Goal: Information Seeking & Learning: Learn about a topic

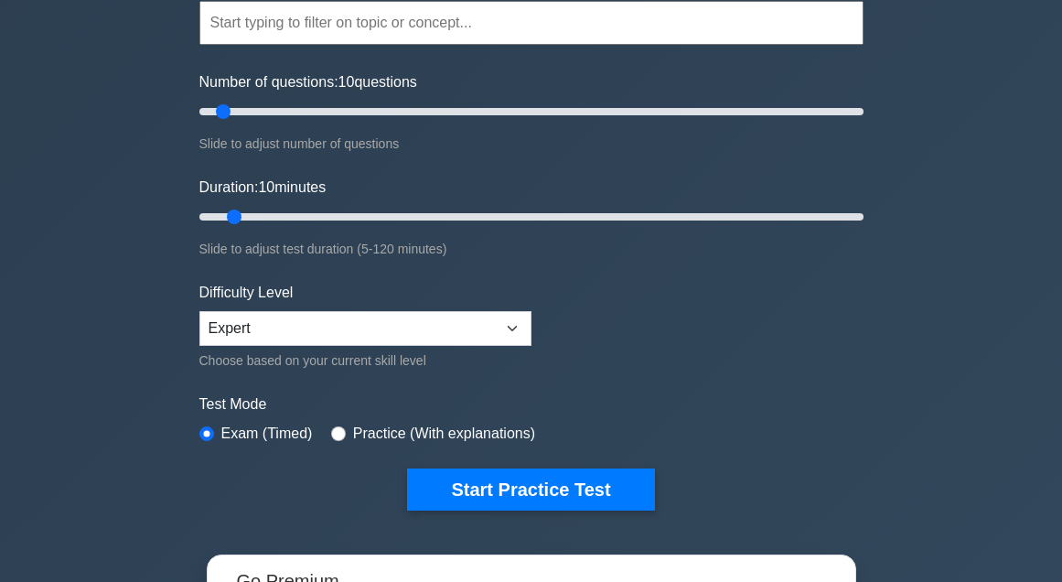
scroll to position [224, 0]
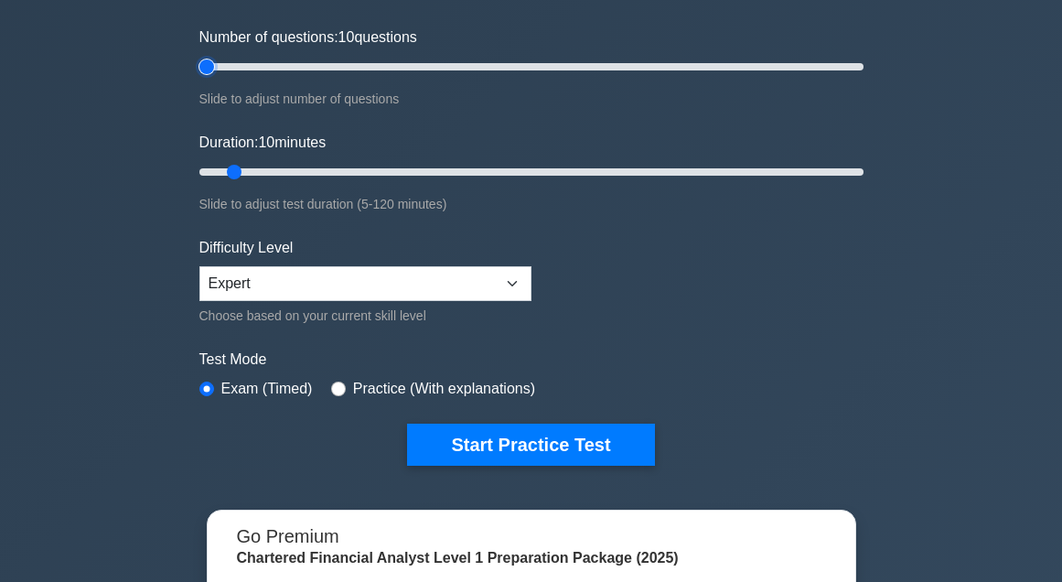
drag, startPoint x: 225, startPoint y: 67, endPoint x: 76, endPoint y: 128, distance: 161.2
type input "5"
click at [199, 78] on input "Number of questions: 10 questions" at bounding box center [531, 67] width 664 height 22
drag, startPoint x: 236, startPoint y: 167, endPoint x: -72, endPoint y: 193, distance: 309.3
type input "5"
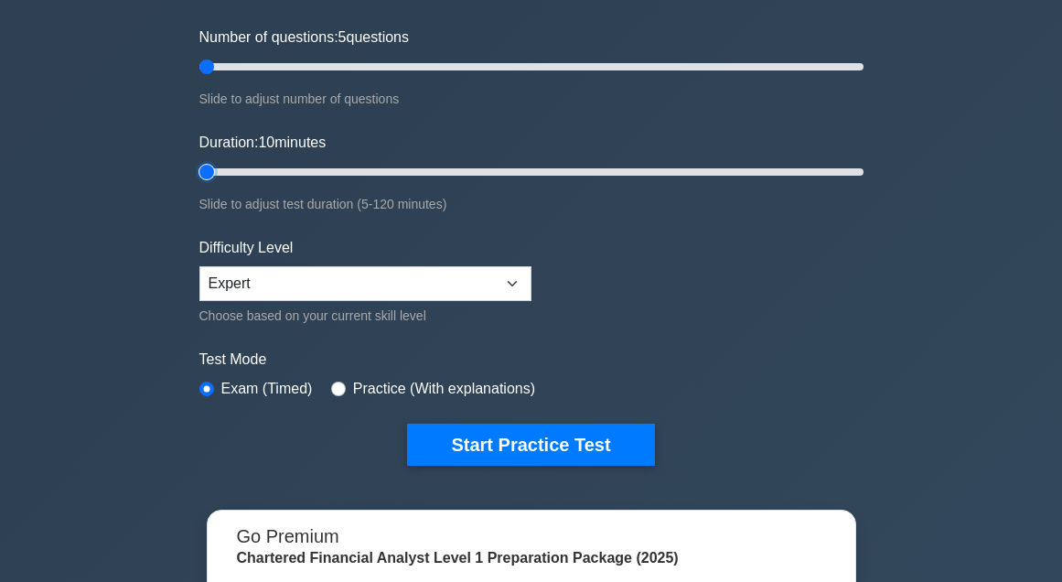
click at [199, 183] on input "Duration: 10 minutes" at bounding box center [531, 172] width 664 height 22
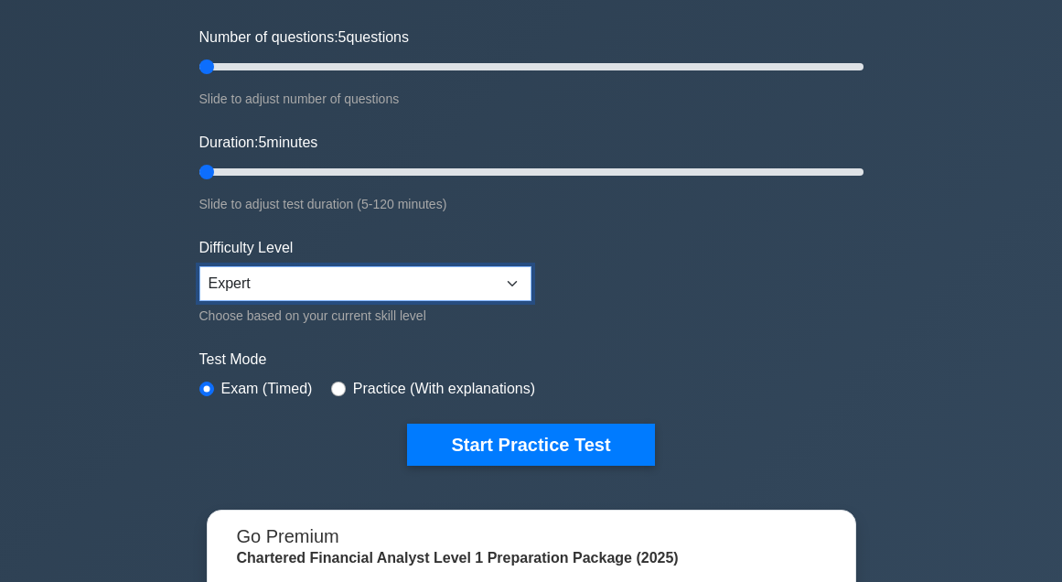
click at [286, 290] on select "Beginner Intermediate Expert" at bounding box center [365, 283] width 332 height 35
click at [199, 266] on select "Beginner Intermediate Expert" at bounding box center [365, 283] width 332 height 35
drag, startPoint x: 145, startPoint y: 266, endPoint x: 138, endPoint y: 195, distance: 71.6
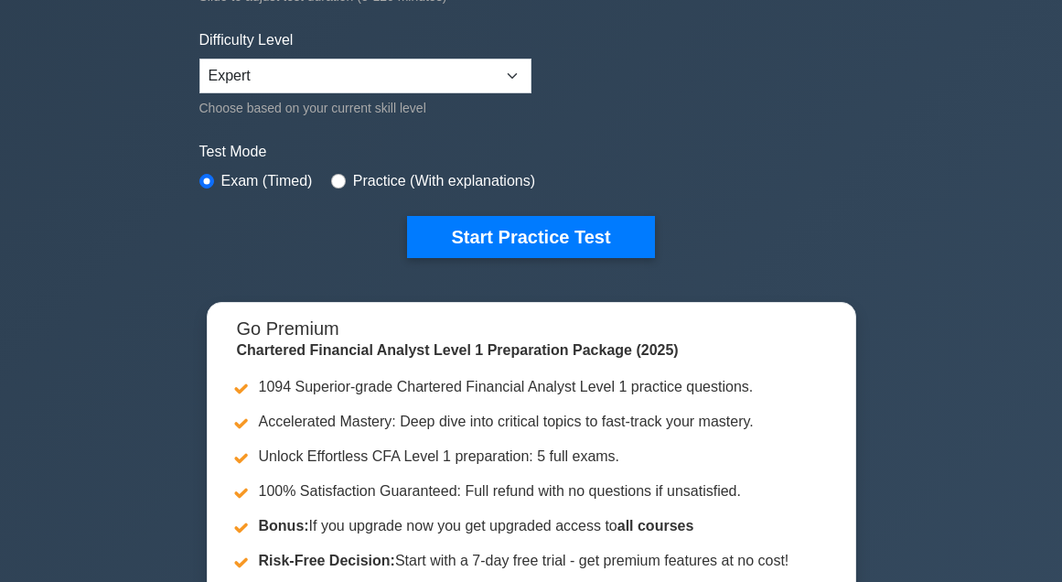
scroll to position [446, 0]
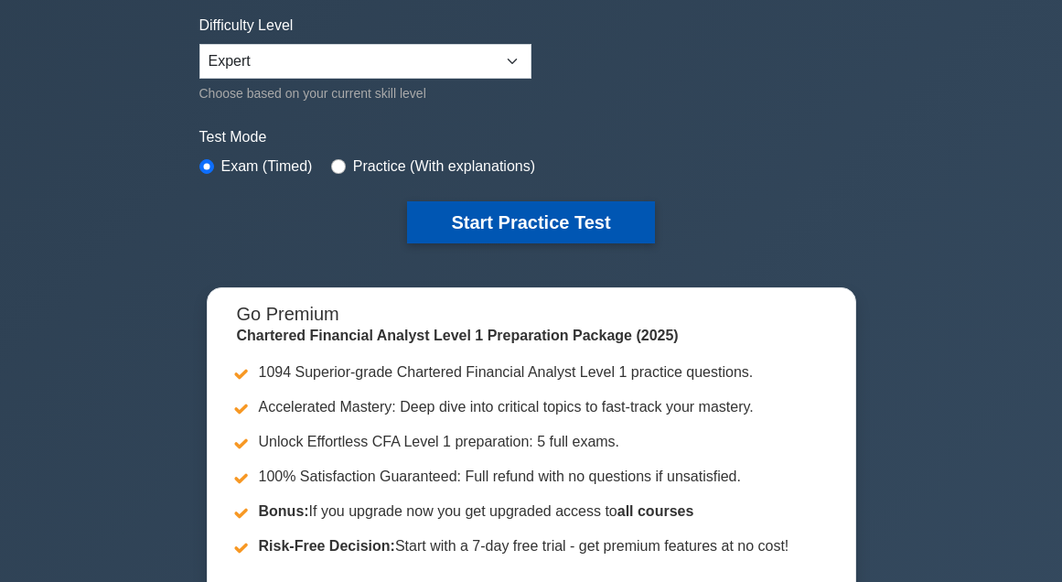
click at [415, 230] on button "Start Practice Test" at bounding box center [530, 222] width 247 height 42
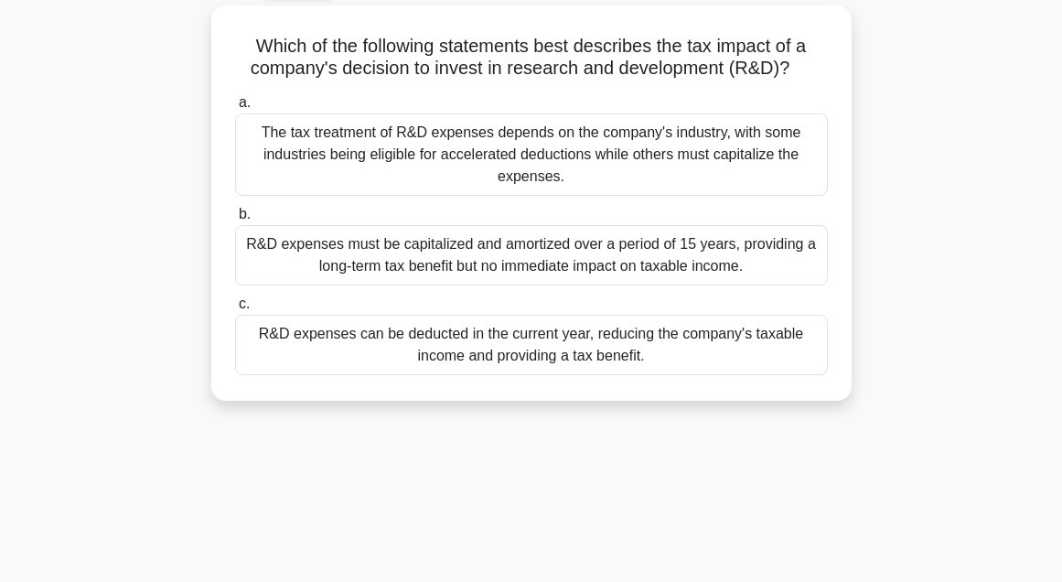
scroll to position [101, 0]
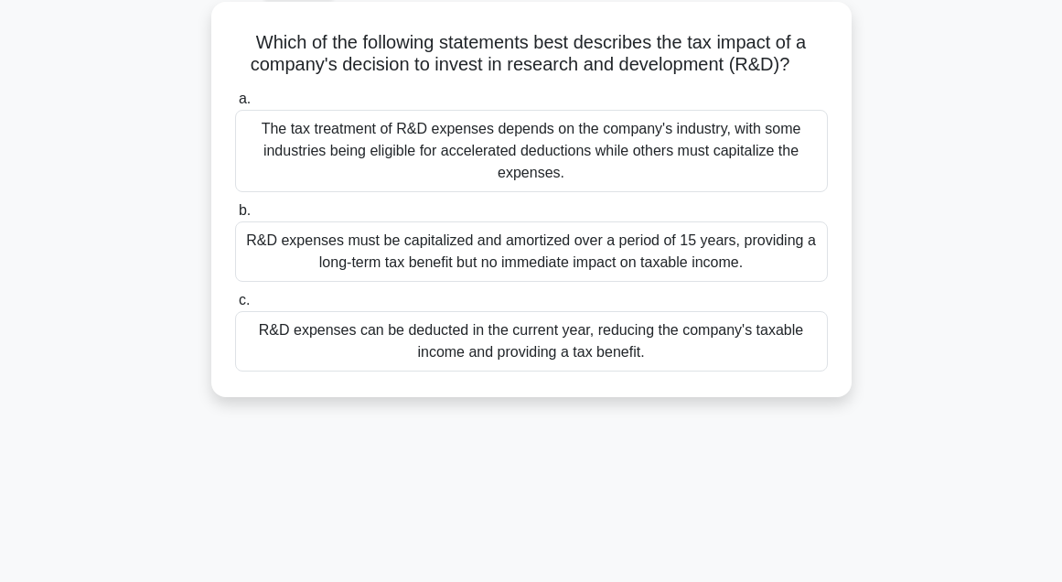
click at [326, 357] on div "R&D expenses can be deducted in the current year, reducing the company's taxabl…" at bounding box center [531, 341] width 593 height 60
click at [235, 306] on input "c. R&D expenses can be deducted in the current year, reducing the company's tax…" at bounding box center [235, 301] width 0 height 12
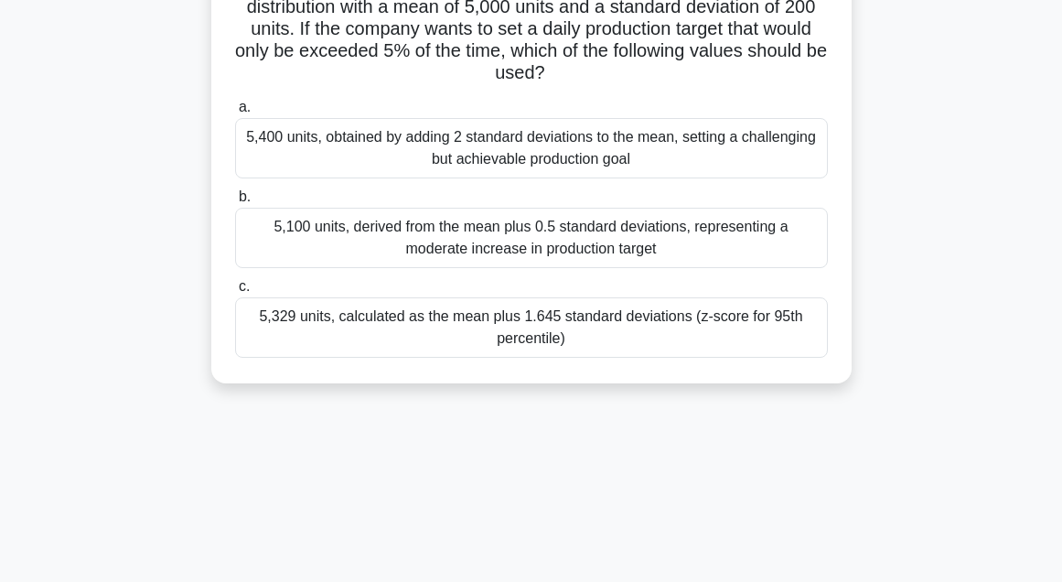
scroll to position [161, 0]
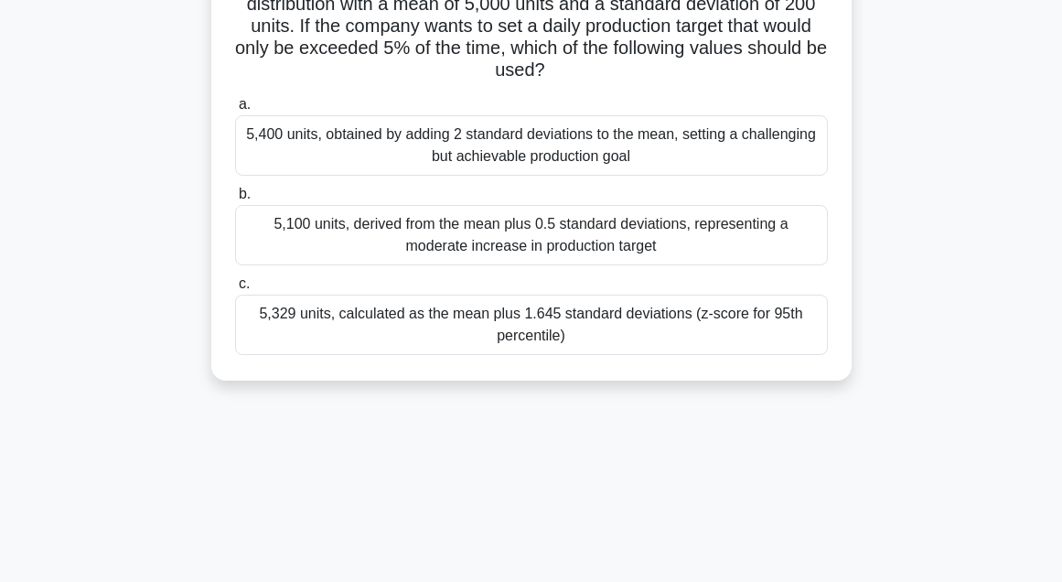
click at [419, 338] on div "5,329 units, calculated as the mean plus 1.645 standard deviations (z-score for…" at bounding box center [531, 325] width 593 height 60
click at [235, 290] on input "c. 5,329 units, calculated as the mean plus 1.645 standard deviations (z-score …" at bounding box center [235, 284] width 0 height 12
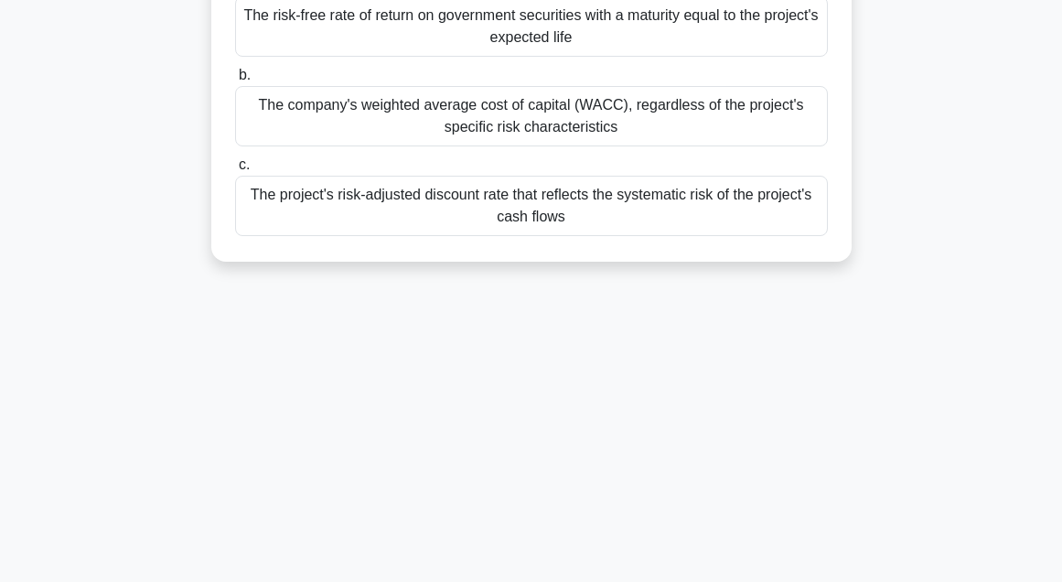
scroll to position [226, 0]
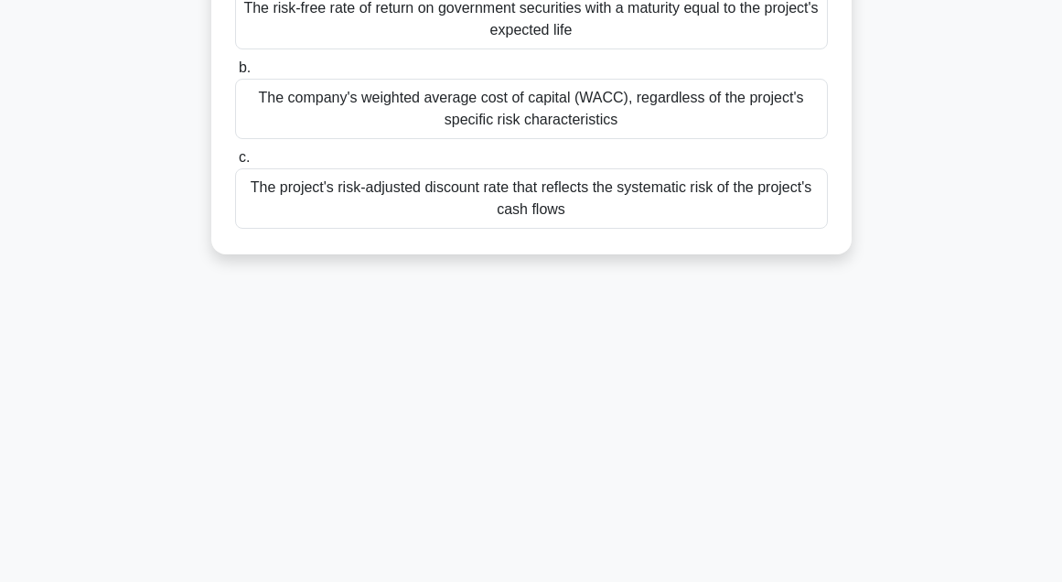
drag, startPoint x: 198, startPoint y: 155, endPoint x: 177, endPoint y: 78, distance: 80.8
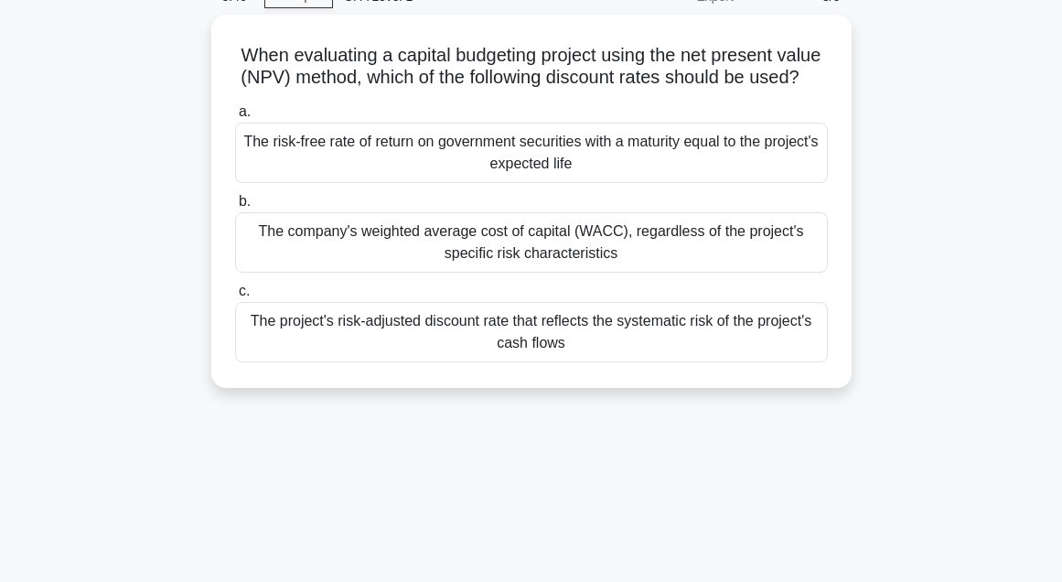
scroll to position [91, 0]
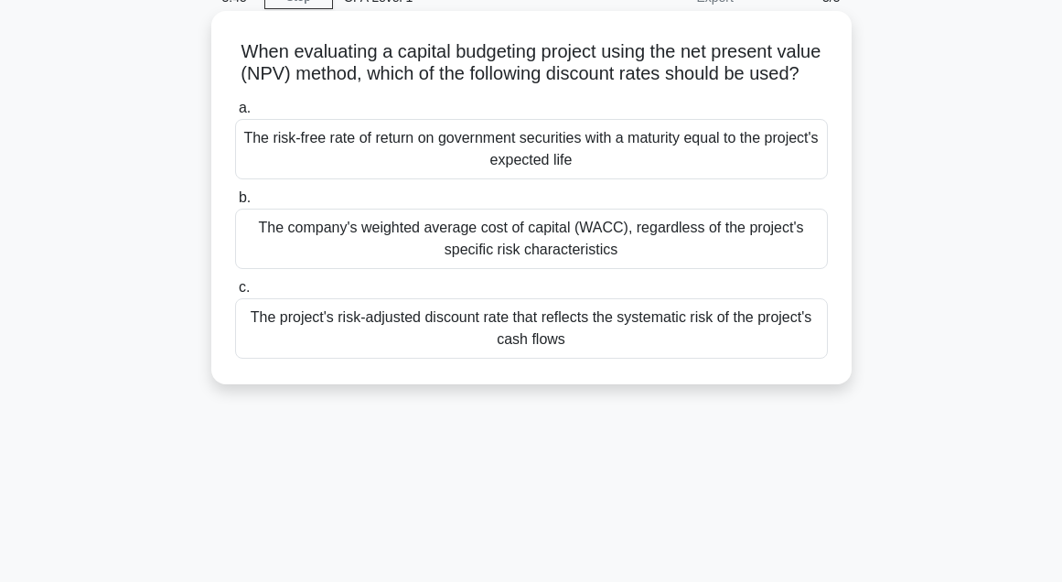
click at [569, 269] on div "The company's weighted average cost of capital (WACC), regardless of the projec…" at bounding box center [531, 239] width 593 height 60
click at [235, 204] on input "b. The company's weighted average cost of capital (WACC), regardless of the pro…" at bounding box center [235, 198] width 0 height 12
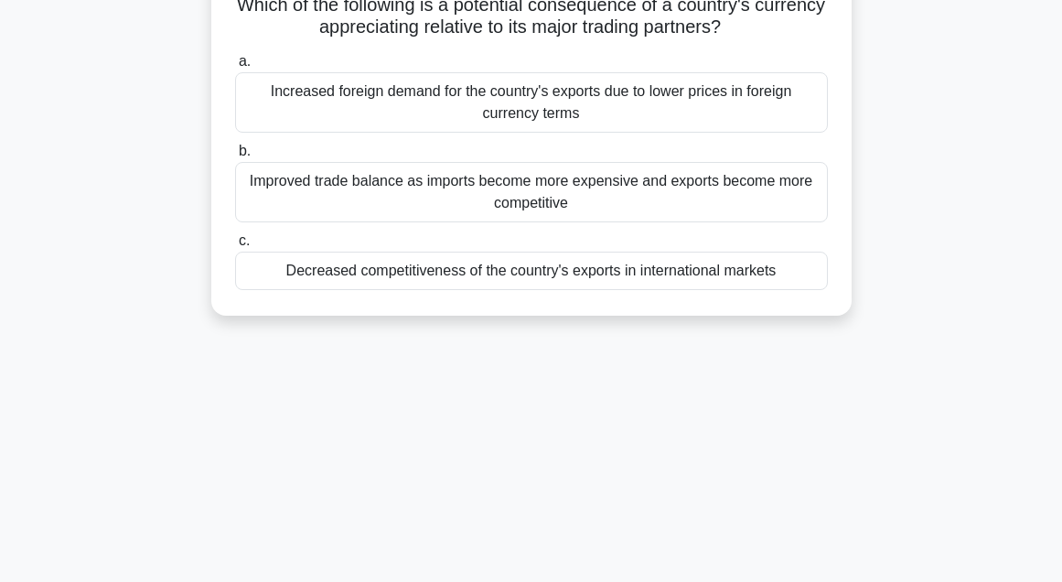
scroll to position [146, 0]
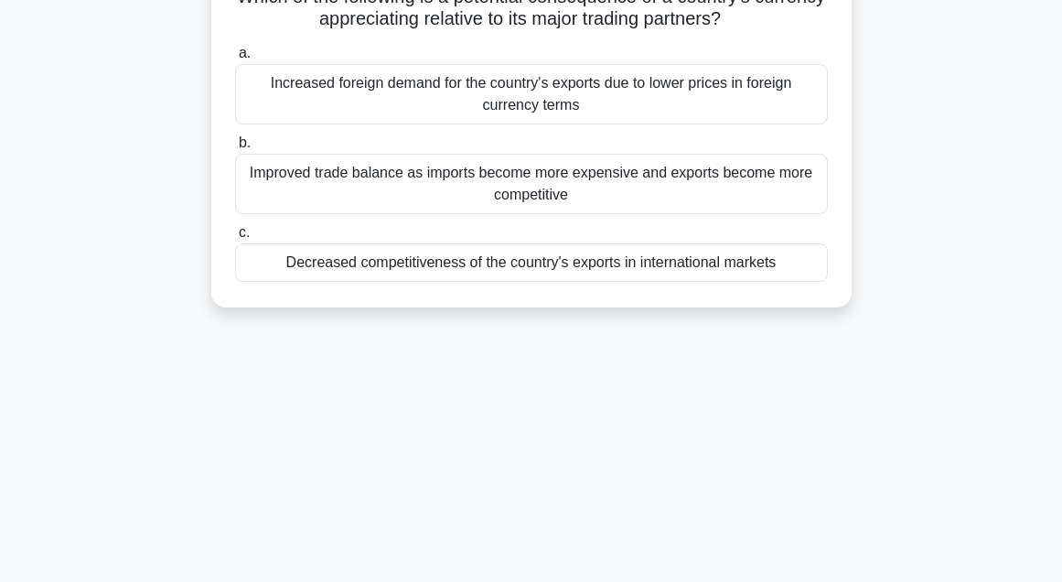
click at [303, 108] on div "Increased foreign demand for the country's exports due to lower prices in forei…" at bounding box center [531, 94] width 593 height 60
click at [235, 59] on input "a. Increased foreign demand for the country's exports due to lower prices in fo…" at bounding box center [235, 54] width 0 height 12
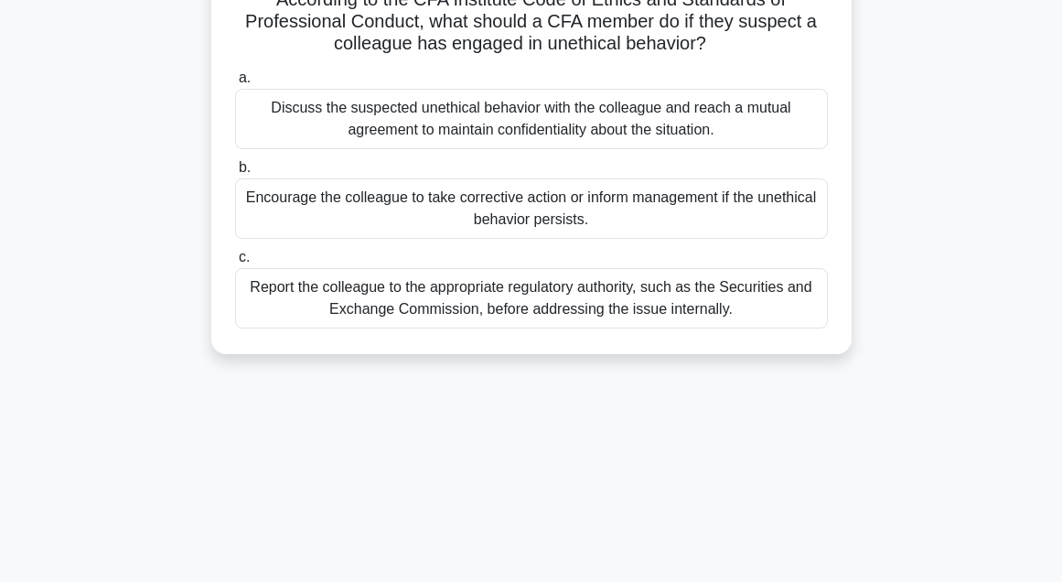
scroll to position [171, 0]
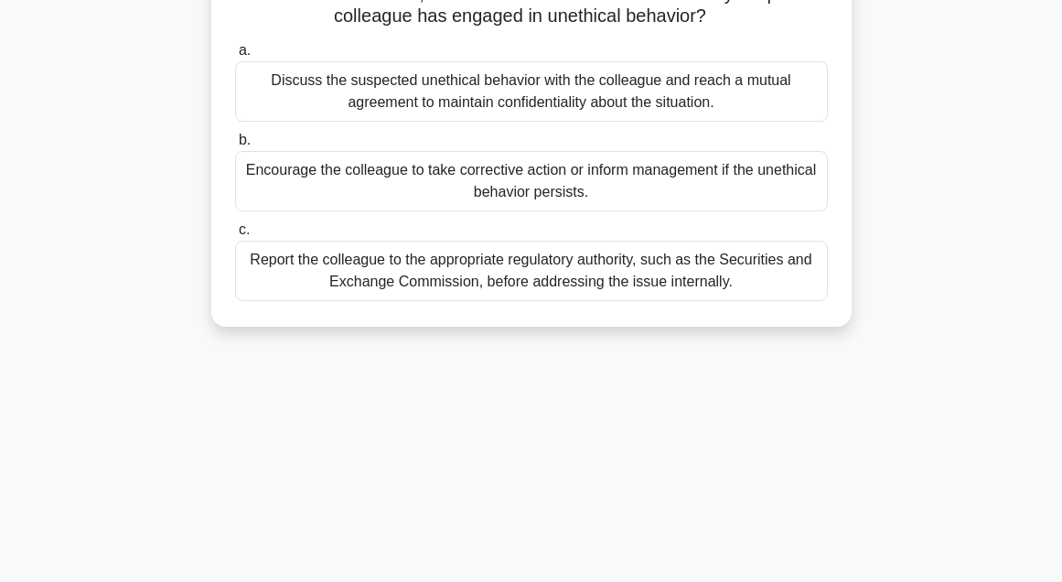
click at [265, 300] on div "Report the colleague to the appropriate regulatory authority, such as the Secur…" at bounding box center [531, 271] width 593 height 60
click at [235, 236] on input "c. Report the colleague to the appropriate regulatory authority, such as the Se…" at bounding box center [235, 230] width 0 height 12
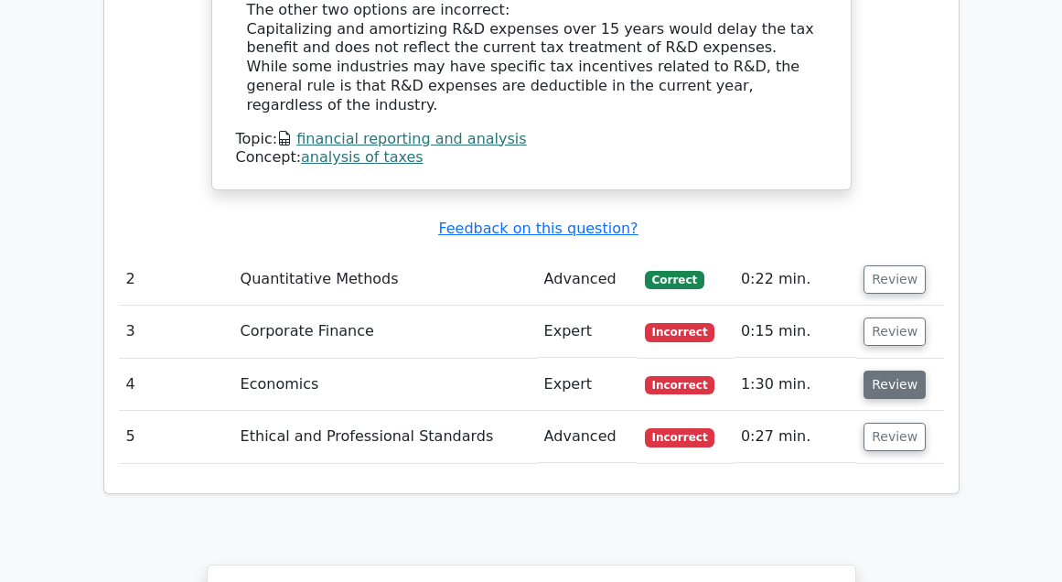
scroll to position [2141, 0]
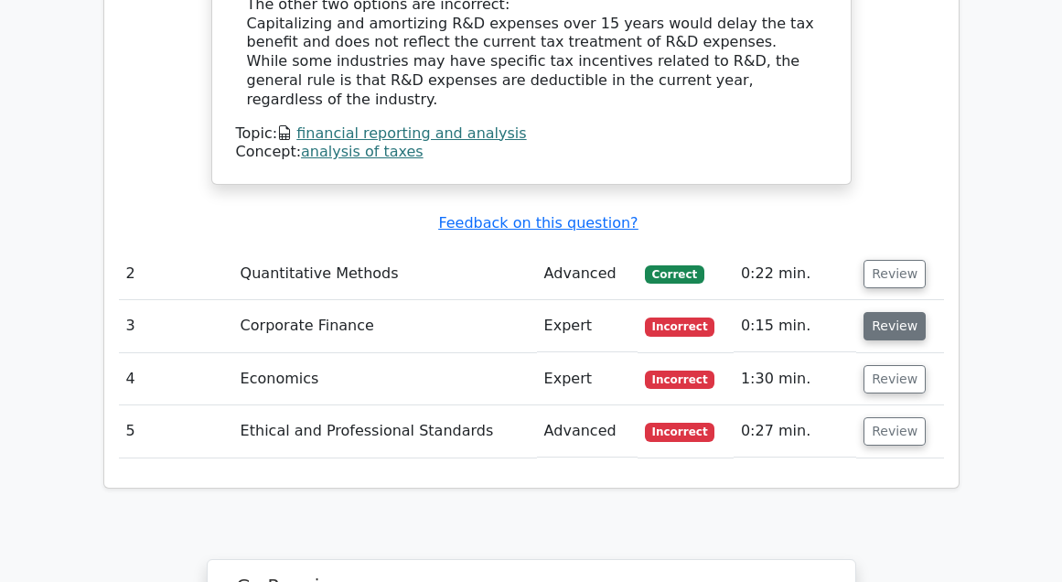
click at [896, 312] on button "Review" at bounding box center [894, 326] width 62 height 28
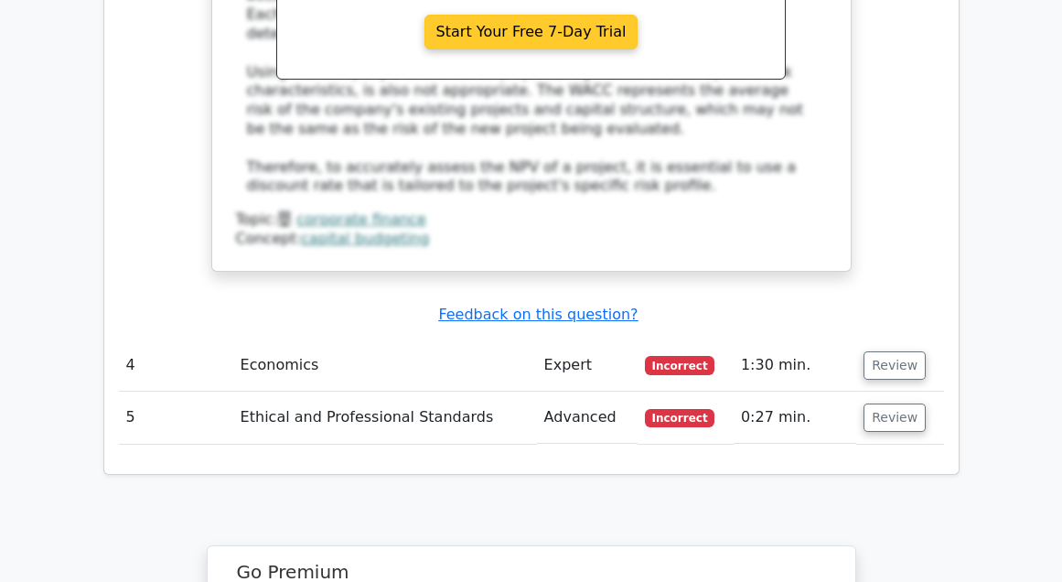
scroll to position [3044, 0]
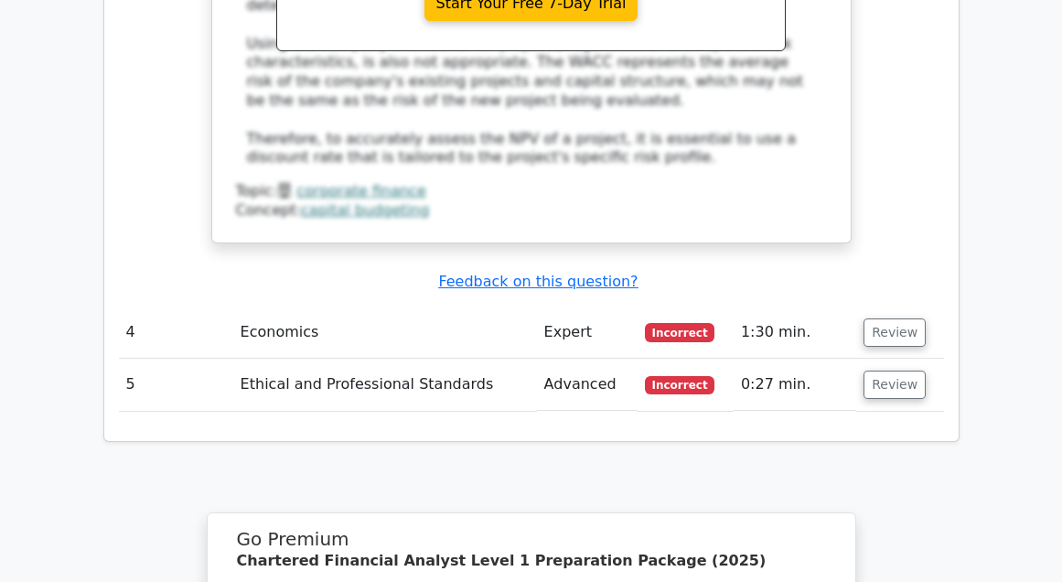
drag, startPoint x: 815, startPoint y: 178, endPoint x: 794, endPoint y: 247, distance: 71.8
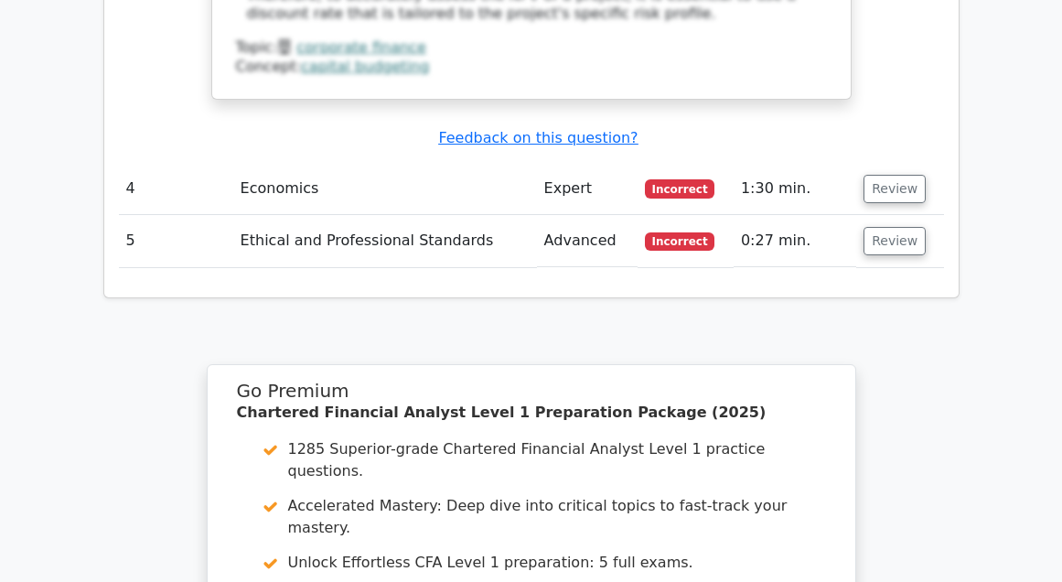
scroll to position [3167, 0]
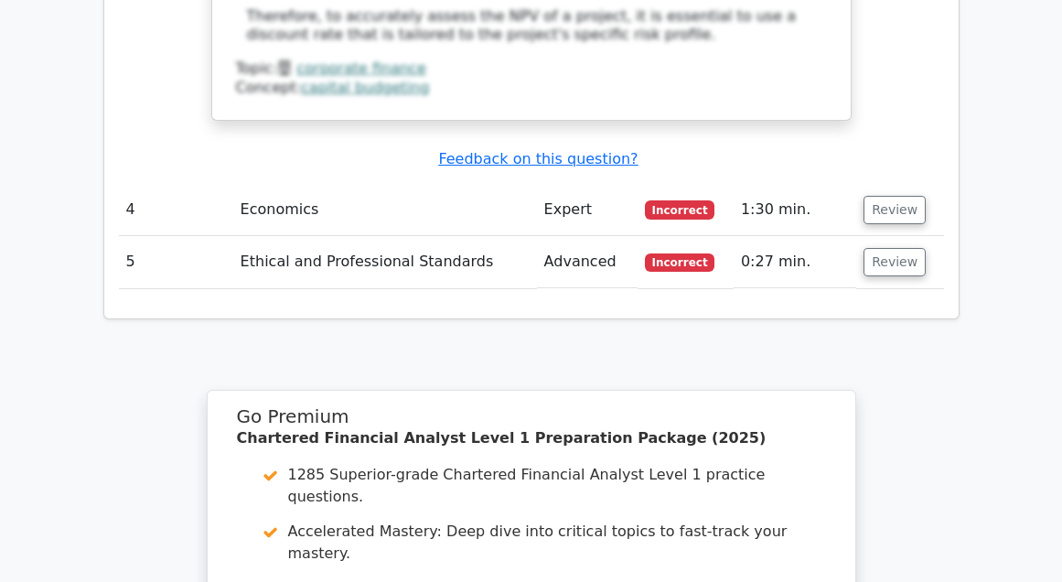
click at [900, 184] on td "Review" at bounding box center [899, 210] width 87 height 52
click at [895, 196] on button "Review" at bounding box center [894, 210] width 62 height 28
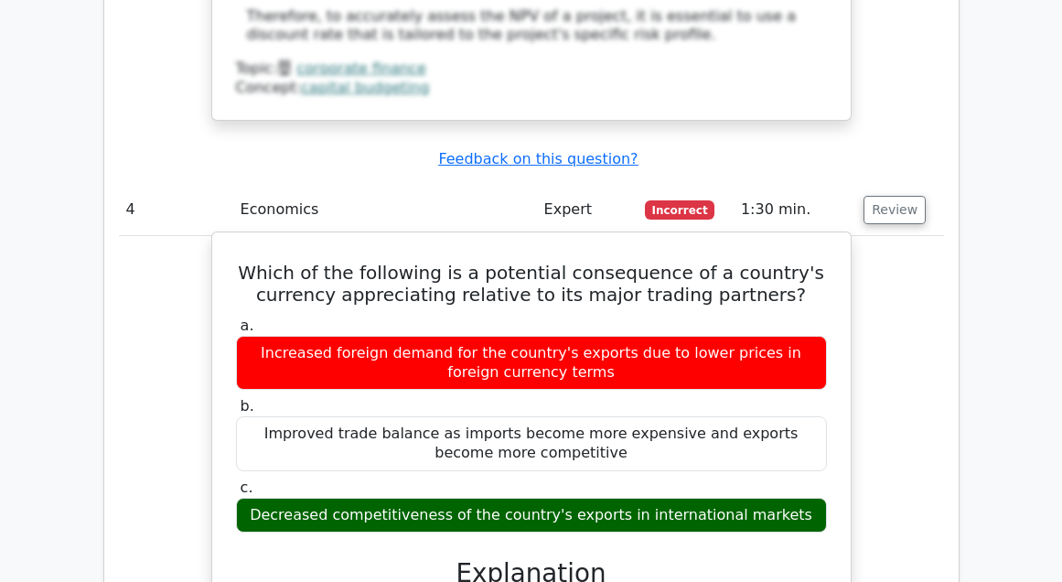
drag, startPoint x: 795, startPoint y: 326, endPoint x: 792, endPoint y: 343, distance: 17.6
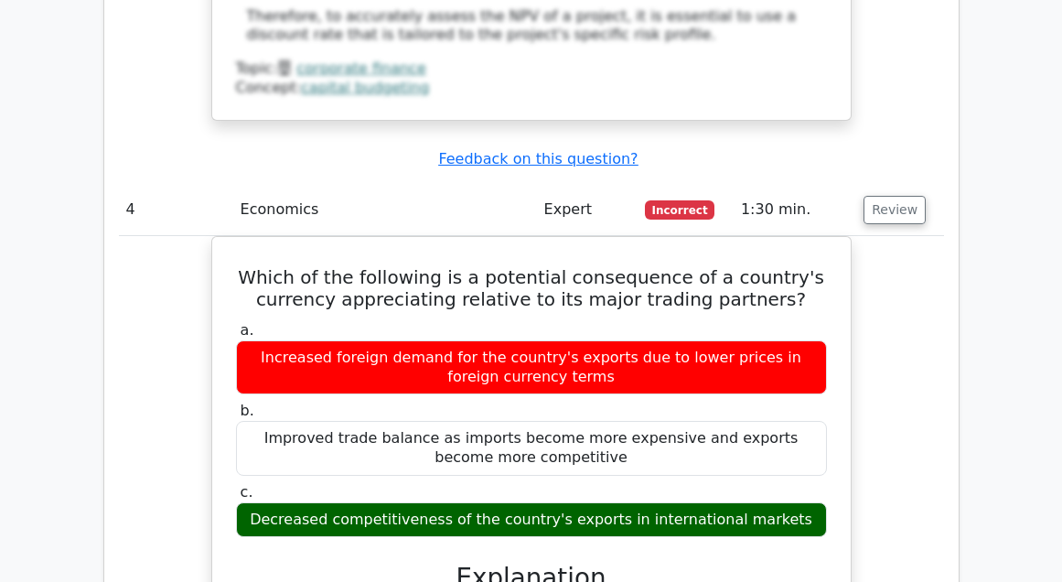
scroll to position [0, 11]
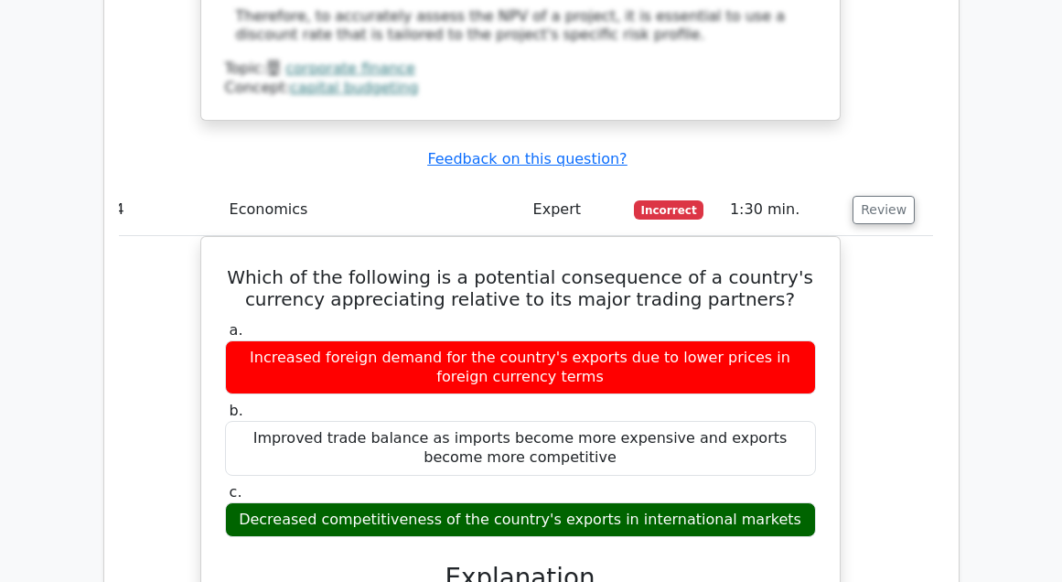
drag, startPoint x: 923, startPoint y: 106, endPoint x: 906, endPoint y: 215, distance: 110.1
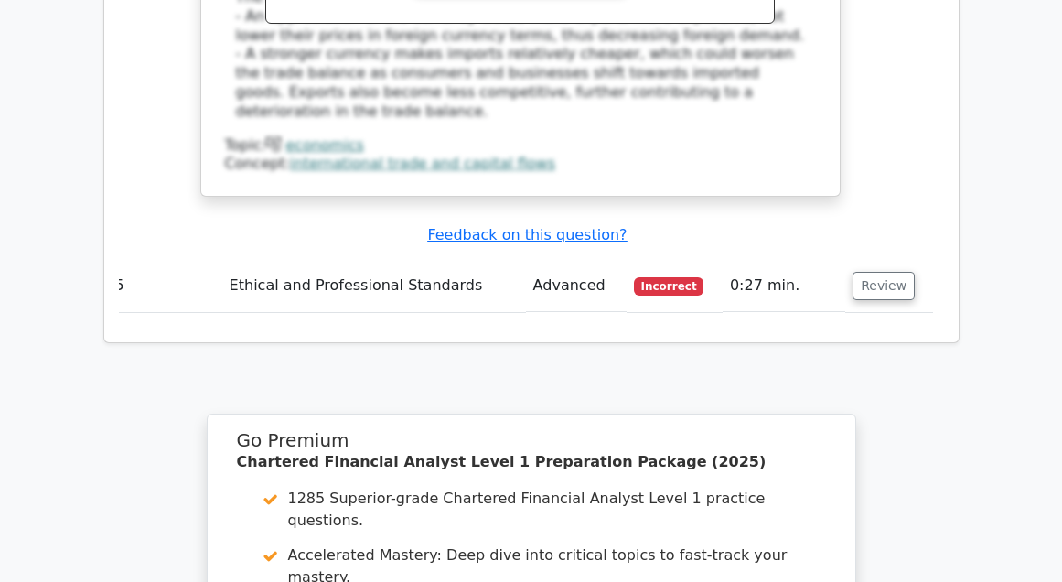
scroll to position [3940, 0]
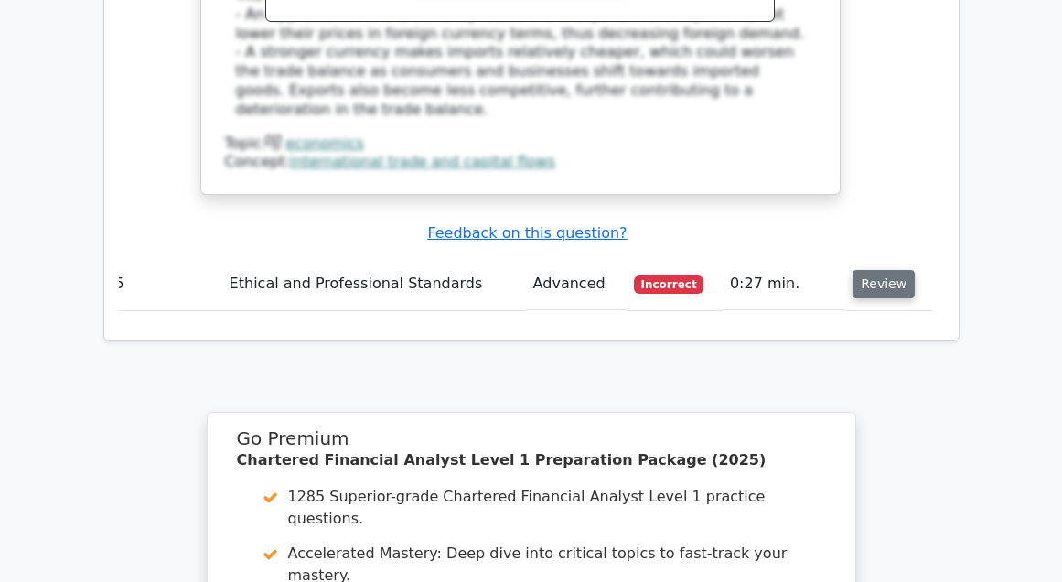
click at [871, 270] on button "Review" at bounding box center [883, 284] width 62 height 28
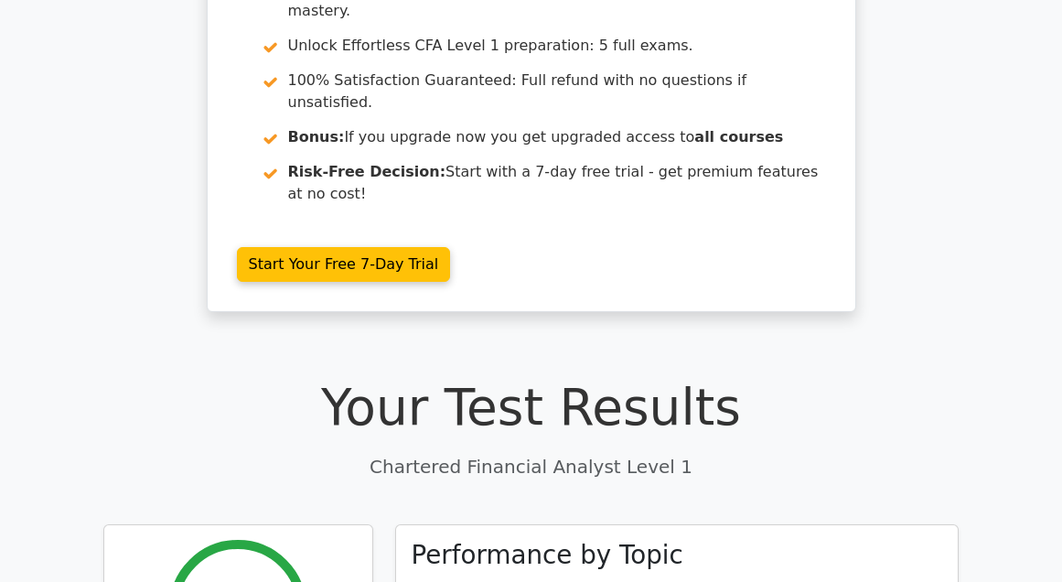
scroll to position [0, 0]
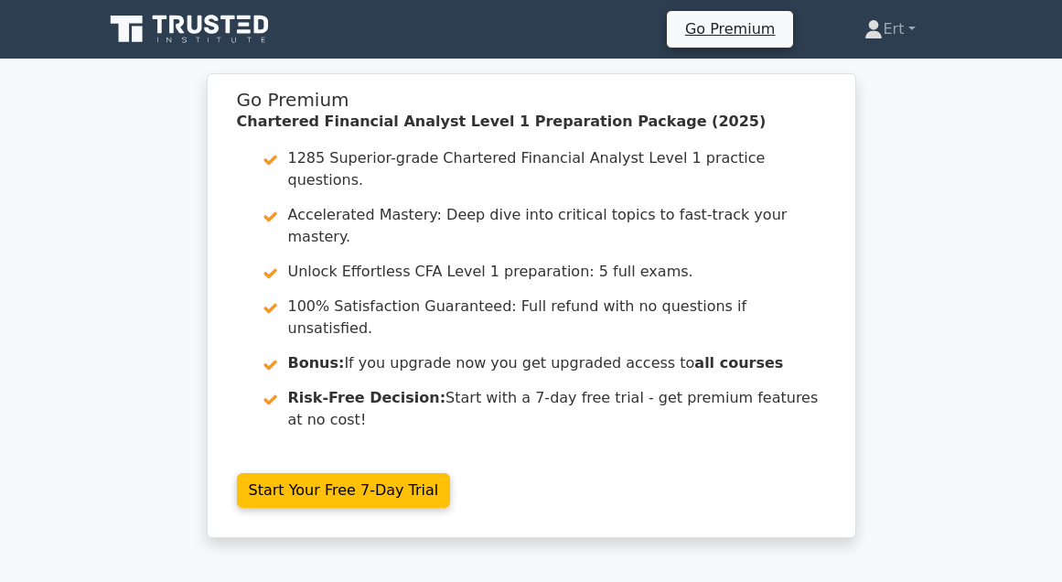
click at [211, 38] on icon at bounding box center [191, 29] width 176 height 35
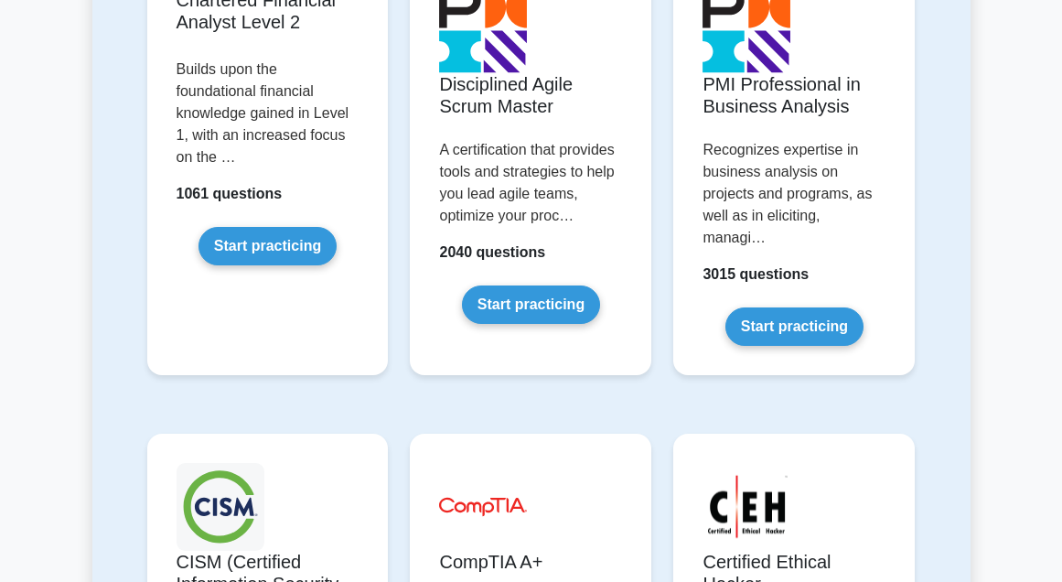
scroll to position [2954, 0]
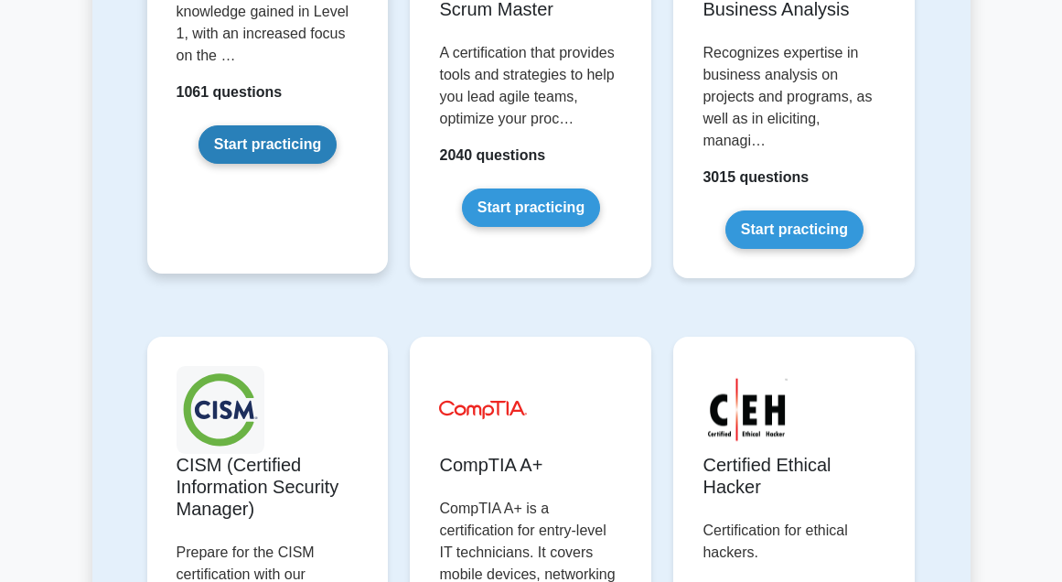
click at [291, 143] on link "Start practicing" at bounding box center [267, 144] width 138 height 38
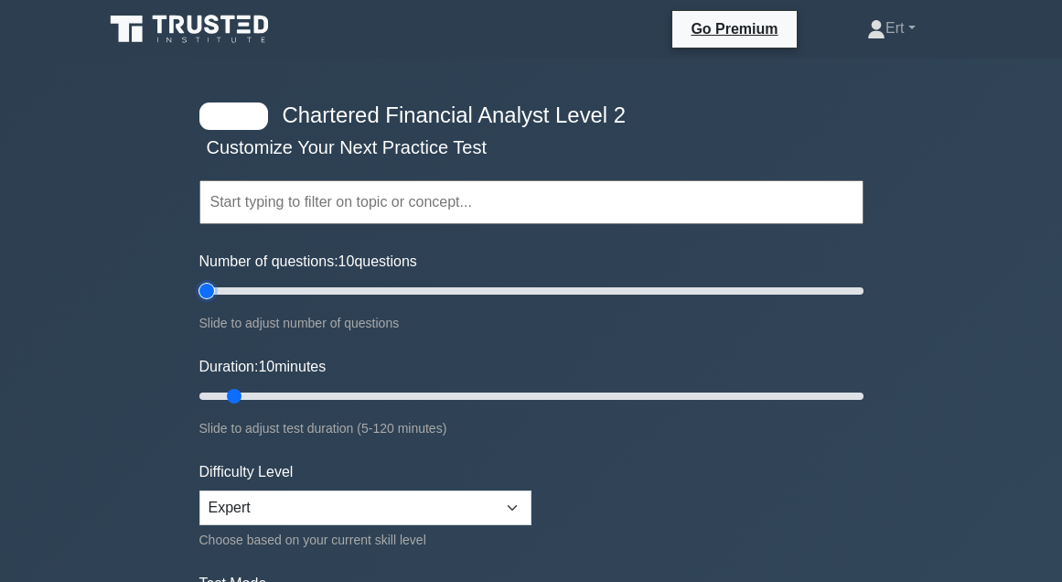
type input "5"
click at [199, 300] on input "Number of questions: 10 questions" at bounding box center [531, 291] width 664 height 22
drag, startPoint x: 230, startPoint y: 391, endPoint x: 71, endPoint y: 415, distance: 160.2
type input "5"
click at [199, 407] on input "Duration: 10 minutes" at bounding box center [531, 396] width 664 height 22
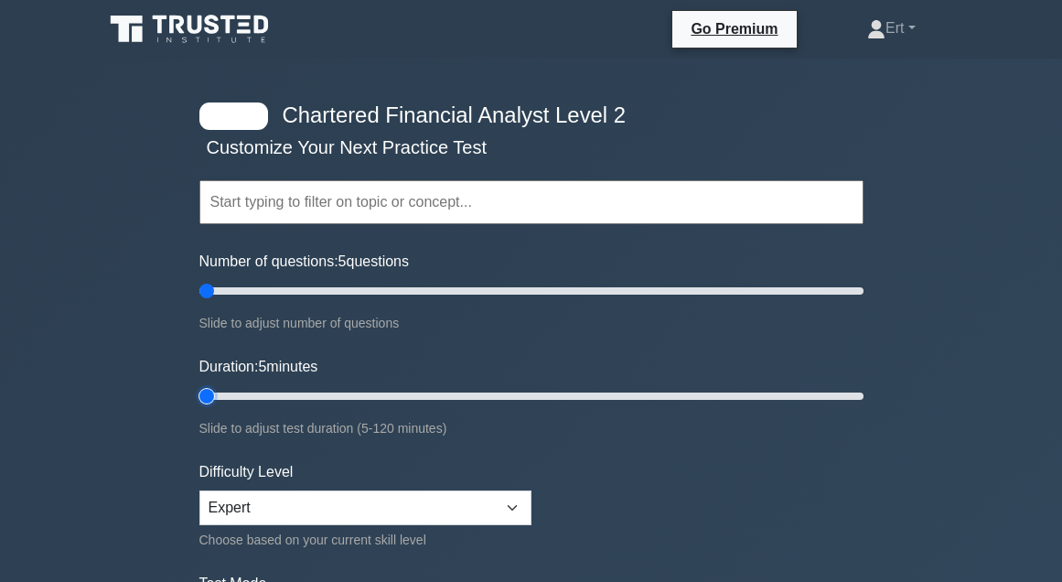
drag, startPoint x: 143, startPoint y: 348, endPoint x: 134, endPoint y: 402, distance: 54.7
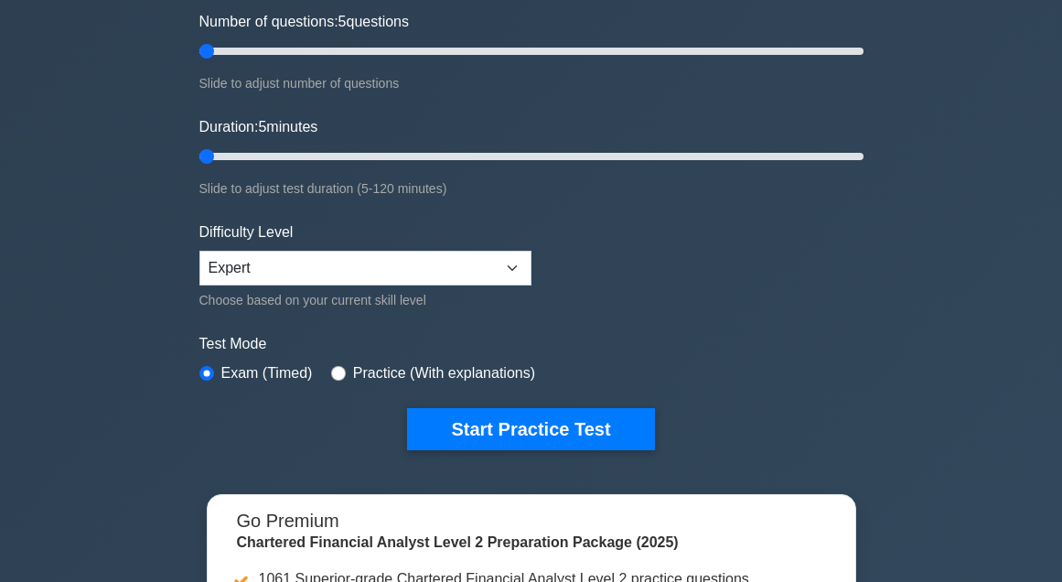
scroll to position [279, 0]
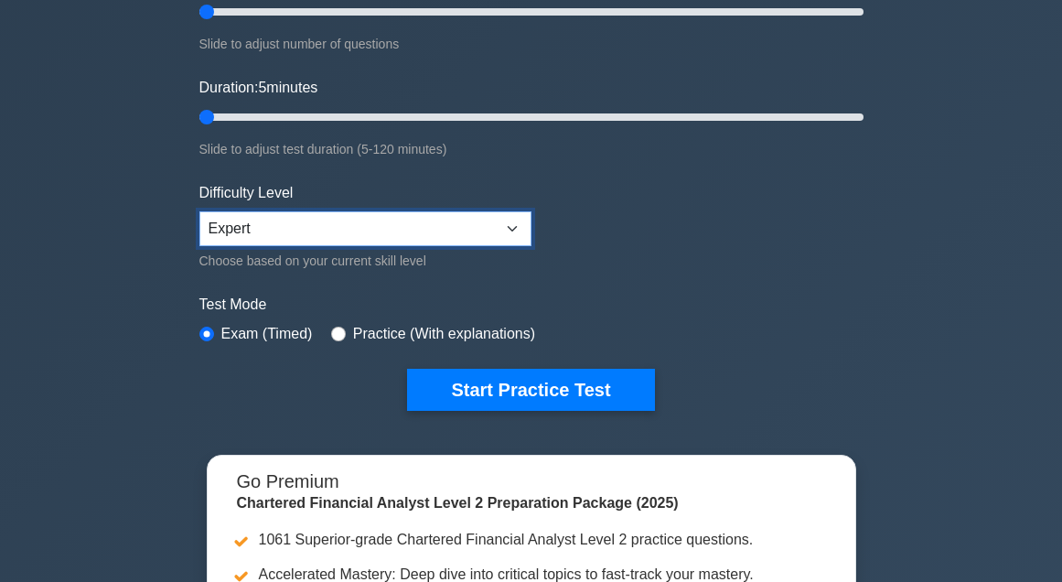
click at [269, 234] on select "Beginner Intermediate Expert" at bounding box center [365, 228] width 332 height 35
select select "beginner"
click at [199, 211] on select "Beginner Intermediate Expert" at bounding box center [365, 228] width 332 height 35
click at [406, 396] on div "Start Practice Test" at bounding box center [531, 390] width 664 height 42
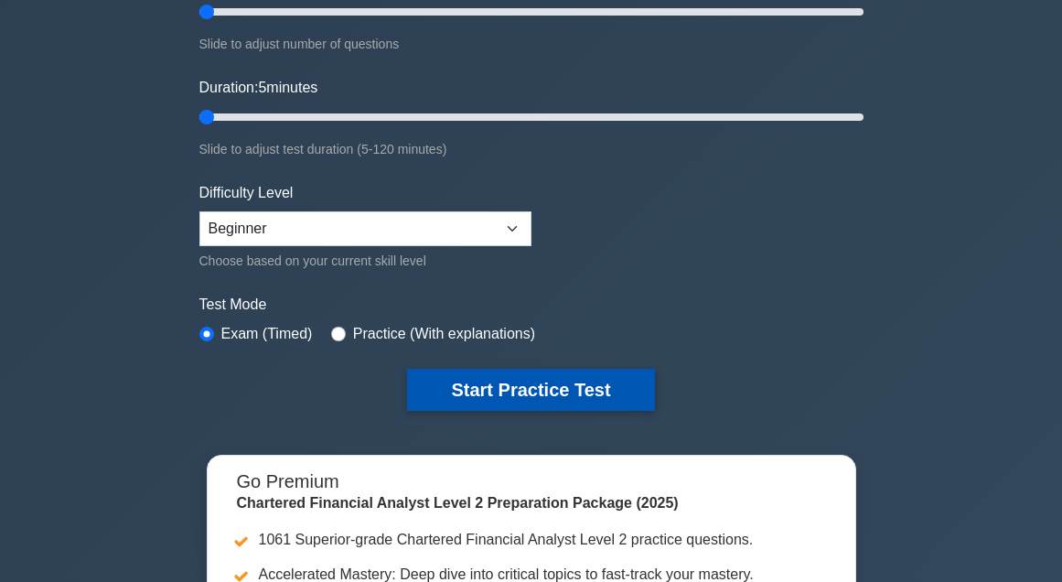
click at [434, 392] on button "Start Practice Test" at bounding box center [530, 390] width 247 height 42
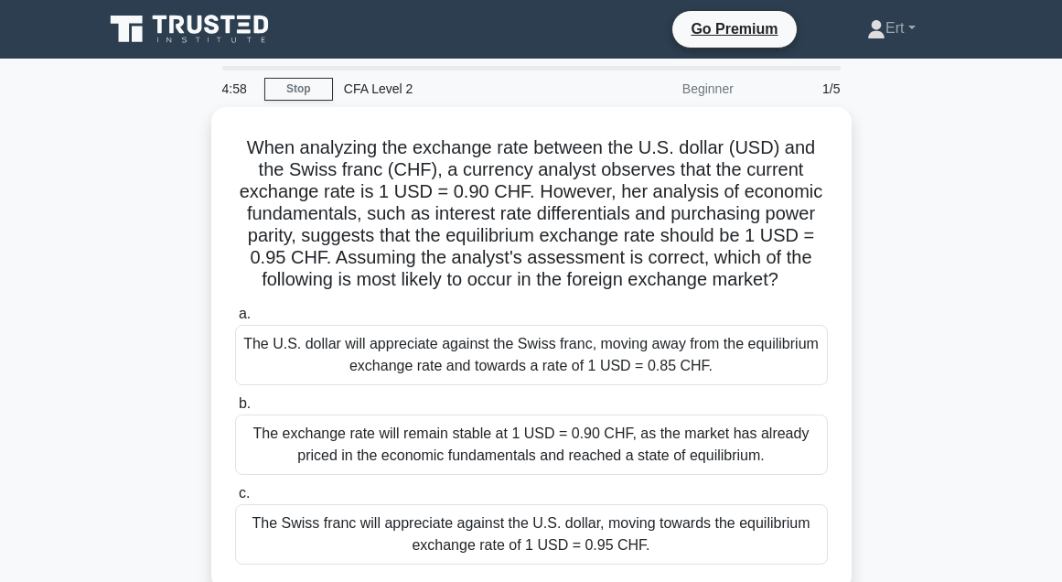
drag, startPoint x: 131, startPoint y: 167, endPoint x: 123, endPoint y: 174, distance: 10.4
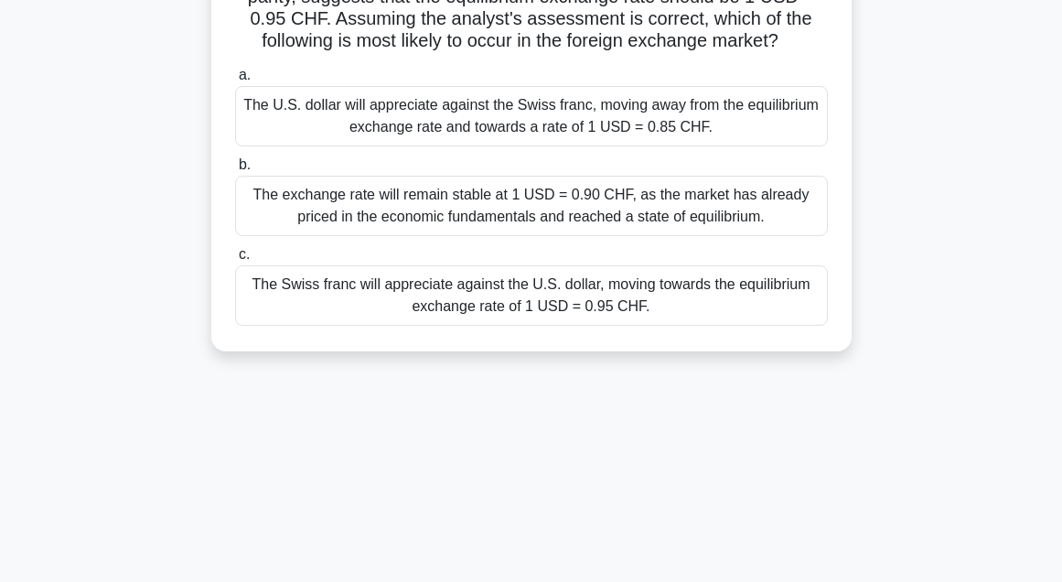
scroll to position [242, 0]
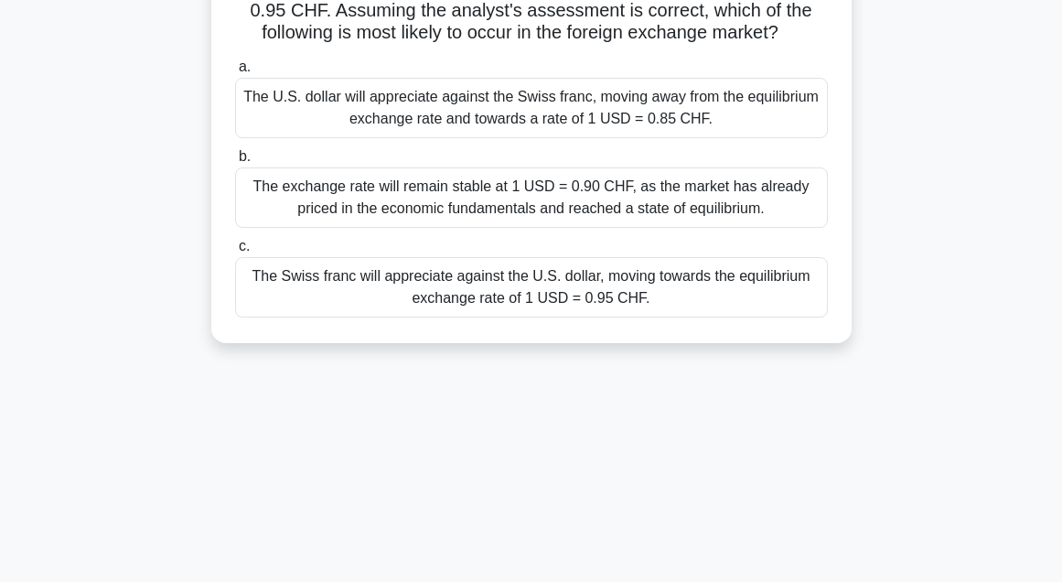
click at [621, 106] on div "The U.S. dollar will appreciate against the Swiss franc, moving away from the e…" at bounding box center [531, 108] width 593 height 60
click at [235, 73] on input "a. The U.S. dollar will appreciate against the Swiss franc, moving away from th…" at bounding box center [235, 67] width 0 height 12
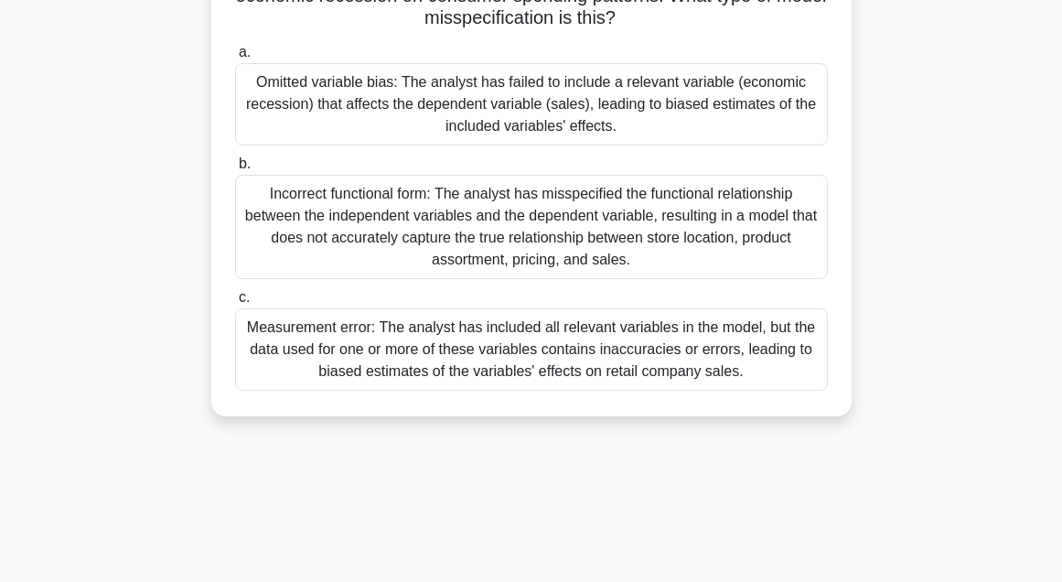
scroll to position [219, 0]
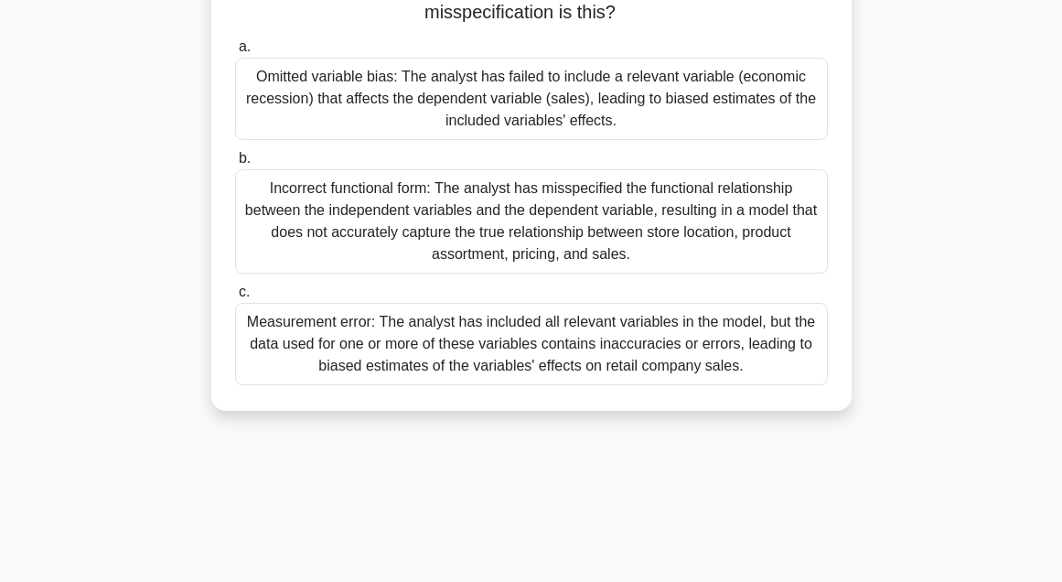
click at [304, 81] on div "Omitted variable bias: The analyst has failed to include a relevant variable (e…" at bounding box center [531, 99] width 593 height 82
click at [235, 53] on input "a. Omitted variable bias: The analyst has failed to include a relevant variable…" at bounding box center [235, 47] width 0 height 12
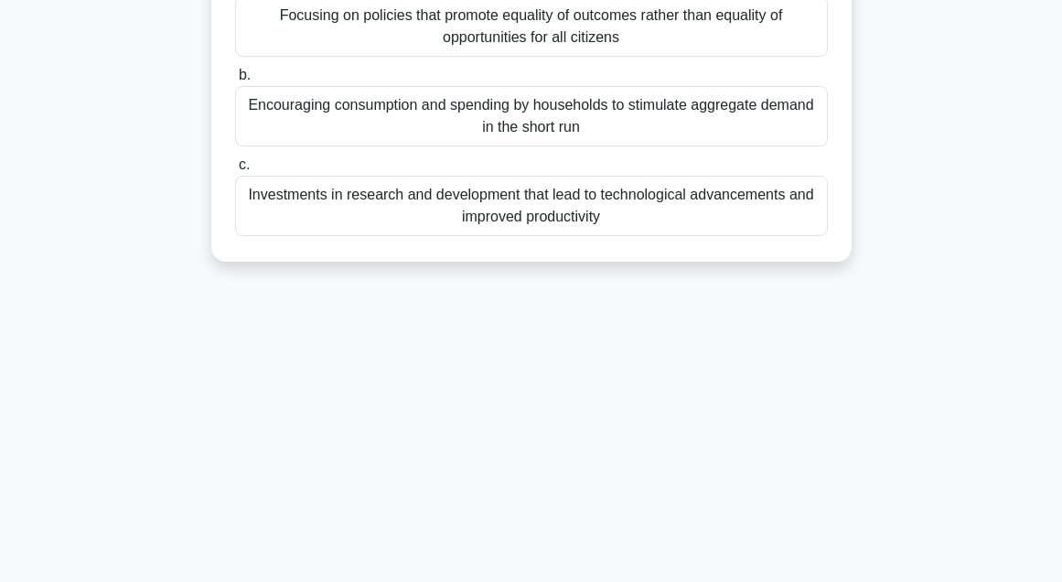
drag, startPoint x: 140, startPoint y: 218, endPoint x: 117, endPoint y: 144, distance: 77.5
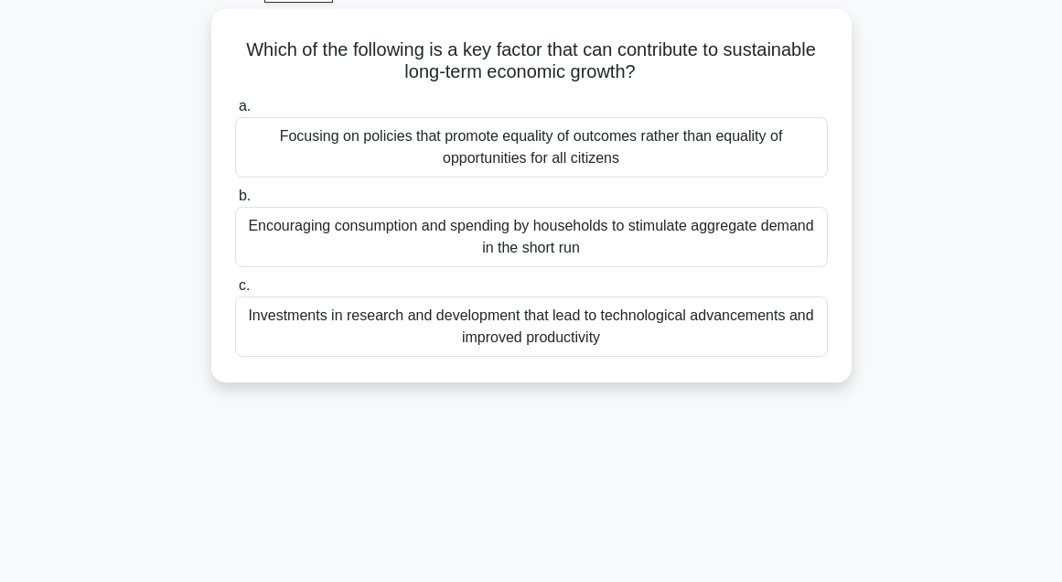
scroll to position [99, 0]
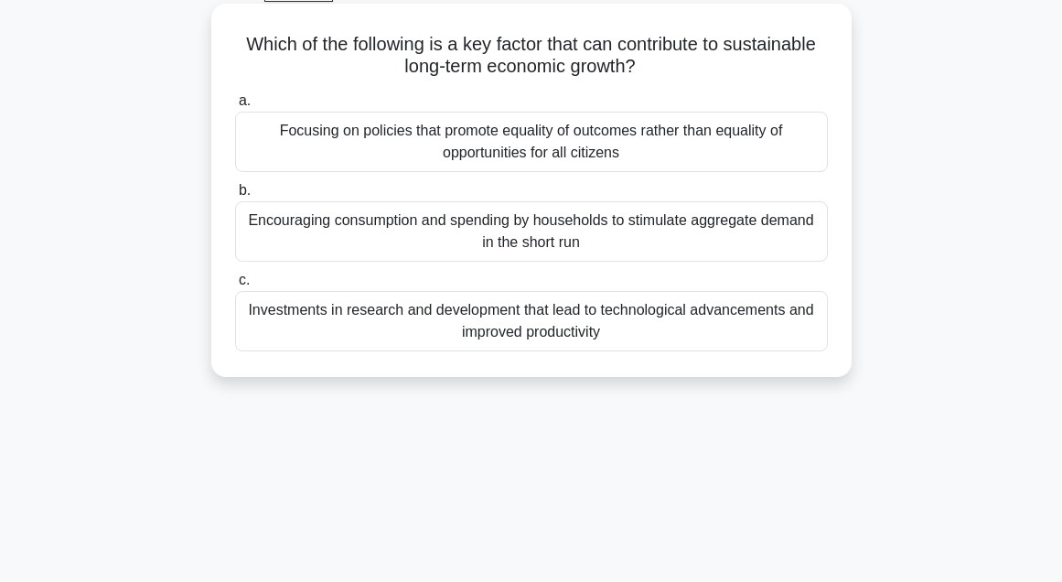
click at [305, 333] on div "Investments in research and development that lead to technological advancements…" at bounding box center [531, 321] width 593 height 60
click at [235, 286] on input "c. Investments in research and development that lead to technological advanceme…" at bounding box center [235, 280] width 0 height 12
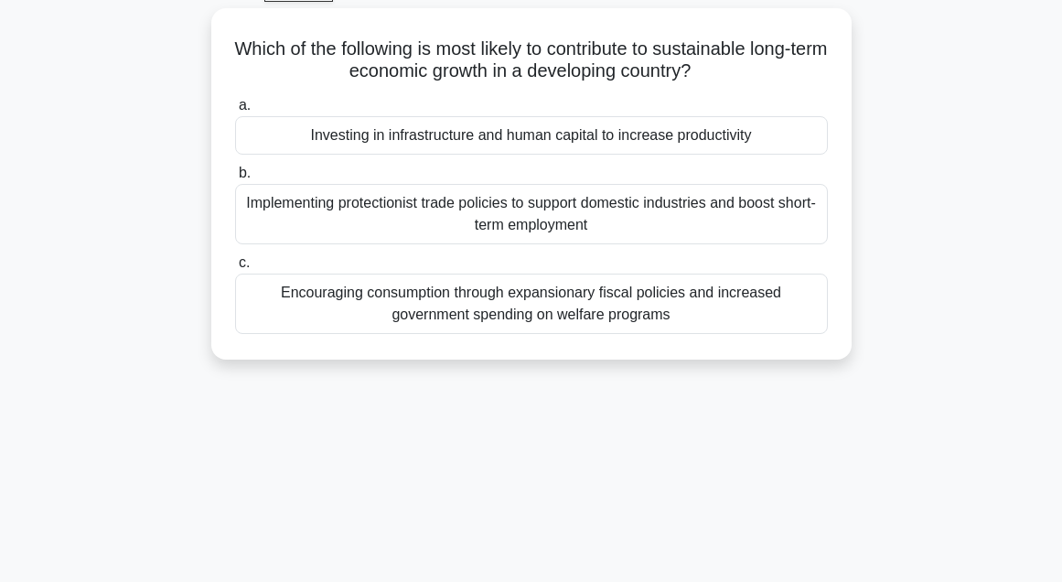
scroll to position [0, 0]
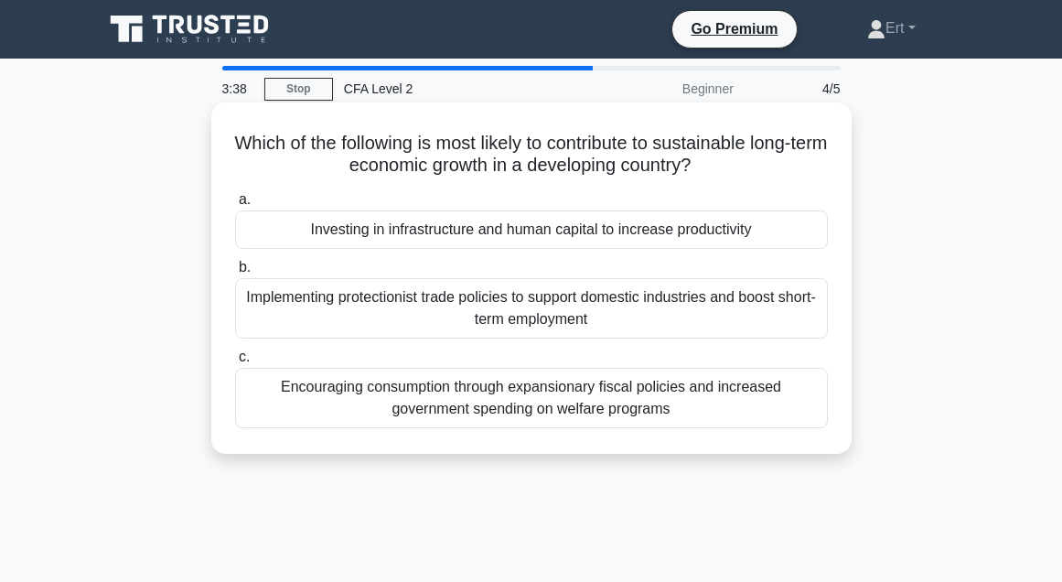
drag, startPoint x: 433, startPoint y: 147, endPoint x: 392, endPoint y: 197, distance: 63.7
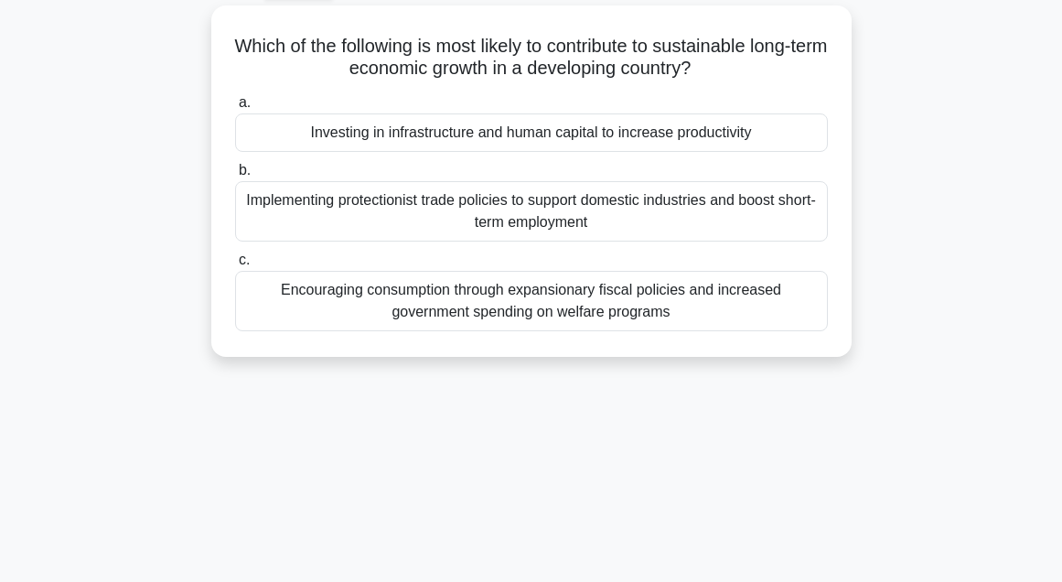
scroll to position [96, 0]
click at [509, 134] on div "Investing in infrastructure and human capital to increase productivity" at bounding box center [531, 133] width 593 height 38
click at [235, 110] on input "a. Investing in infrastructure and human capital to increase productivity" at bounding box center [235, 104] width 0 height 12
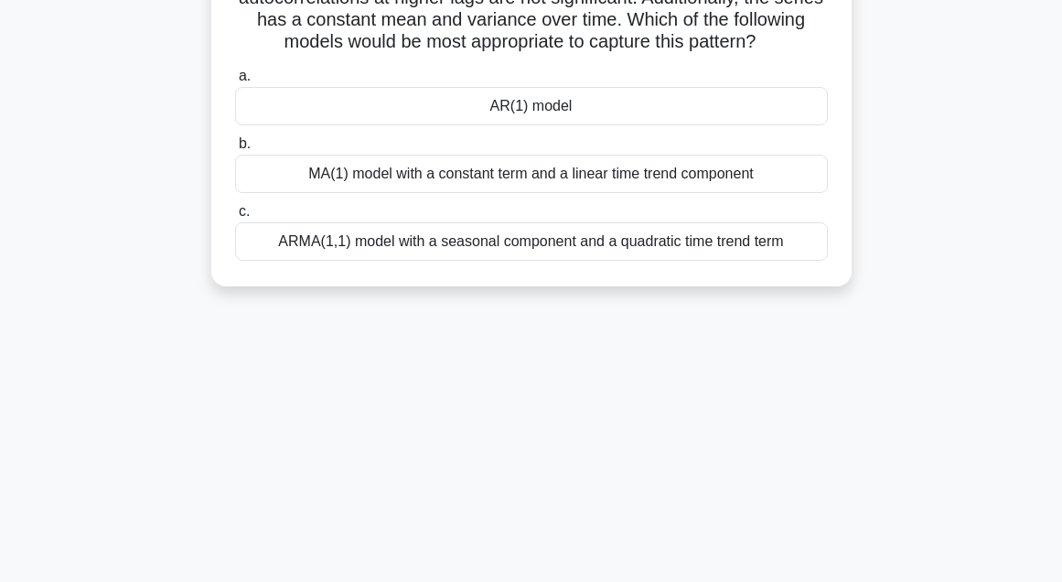
scroll to position [191, 0]
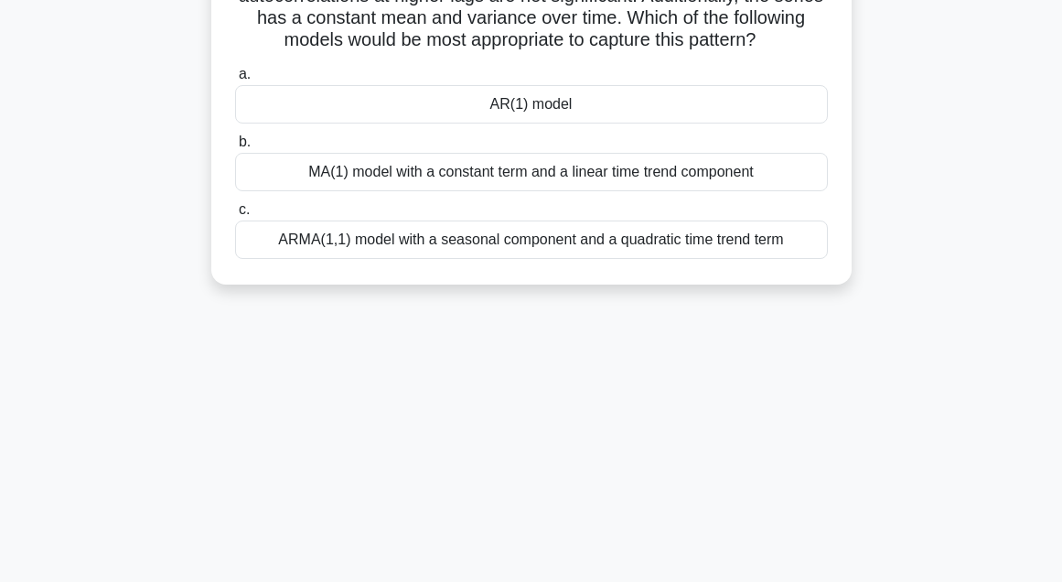
click at [538, 123] on div "AR(1) model" at bounding box center [531, 104] width 593 height 38
click at [235, 80] on input "a. AR(1) model" at bounding box center [235, 75] width 0 height 12
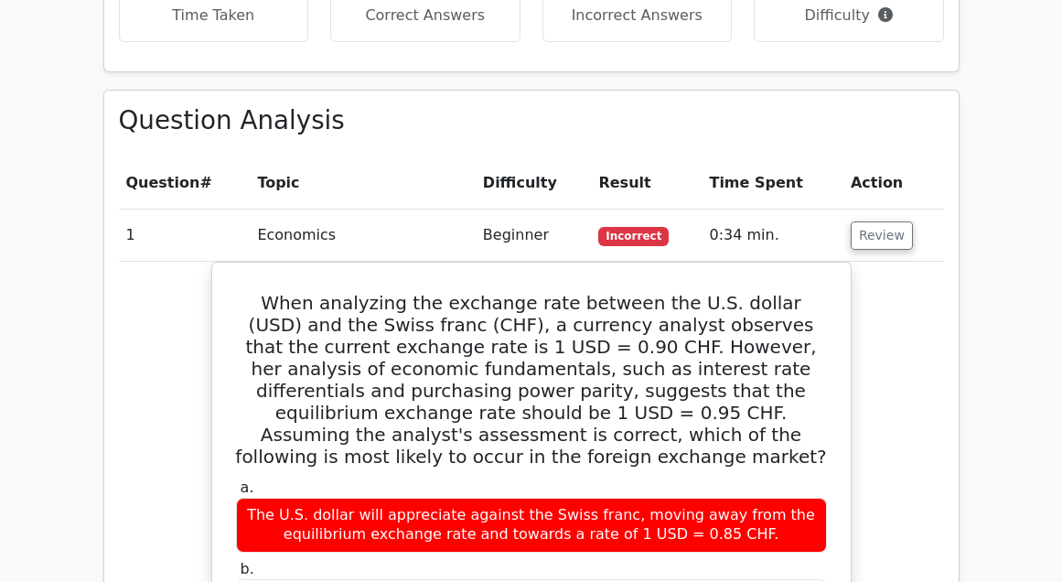
scroll to position [1217, 0]
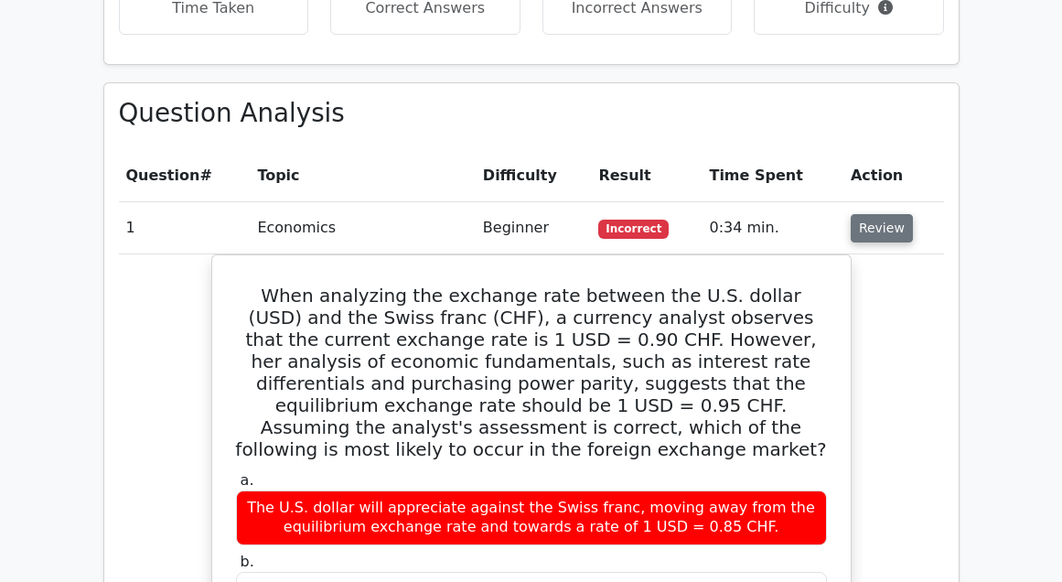
click at [889, 214] on button "Review" at bounding box center [882, 228] width 62 height 28
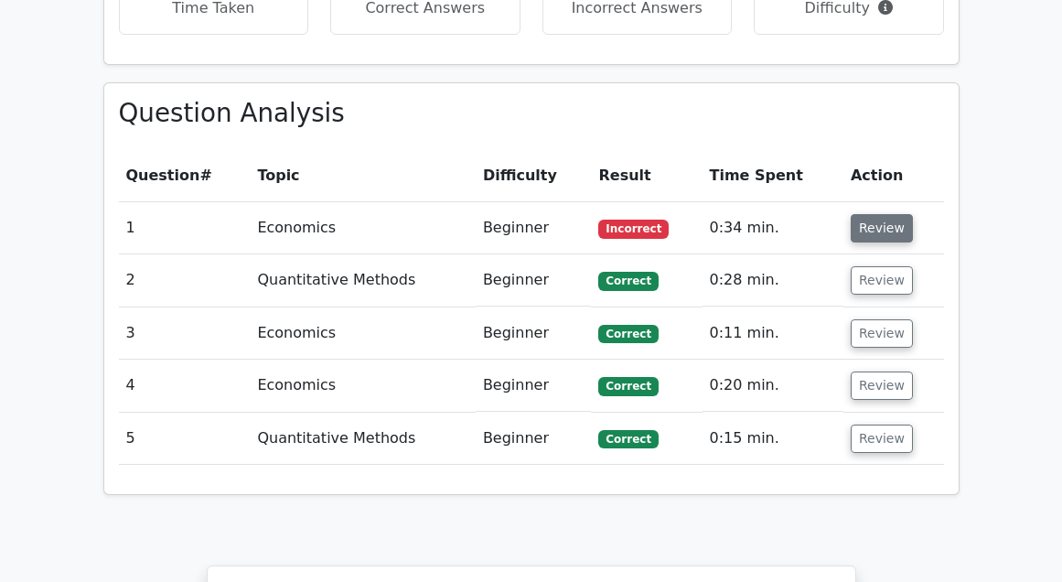
click at [869, 214] on button "Review" at bounding box center [882, 228] width 62 height 28
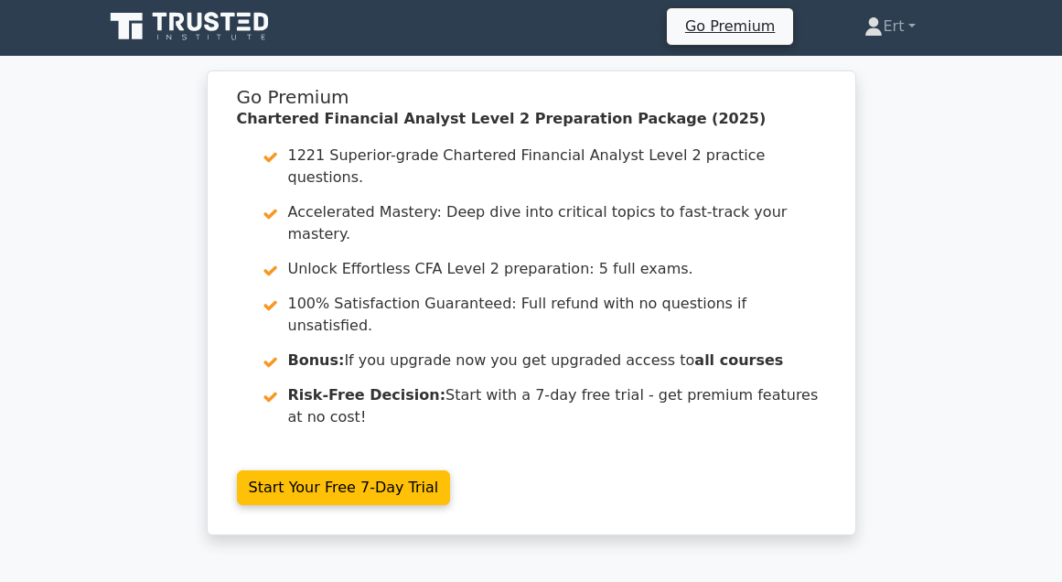
scroll to position [5, 0]
